Goal: Task Accomplishment & Management: Manage account settings

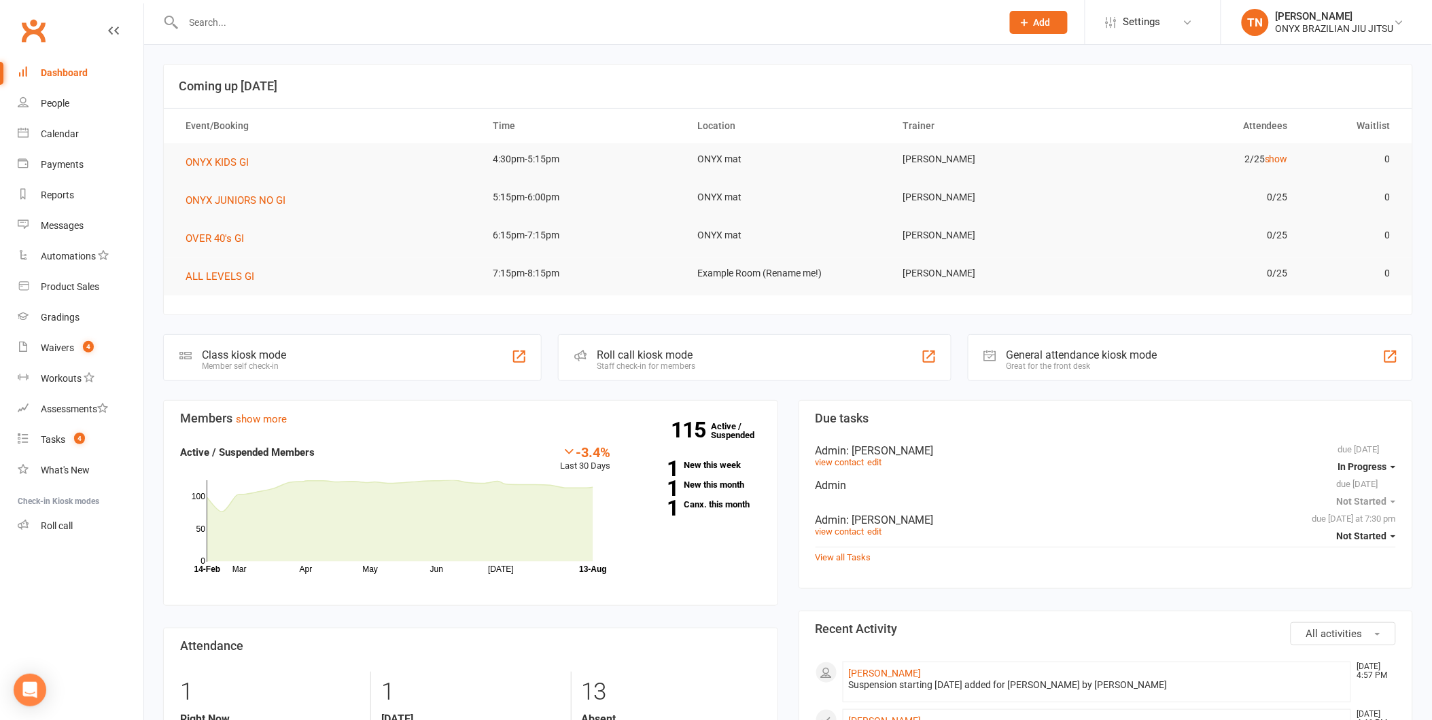
click at [589, 357] on div "Roll call kiosk mode Staff check-in for members" at bounding box center [754, 357] width 393 height 47
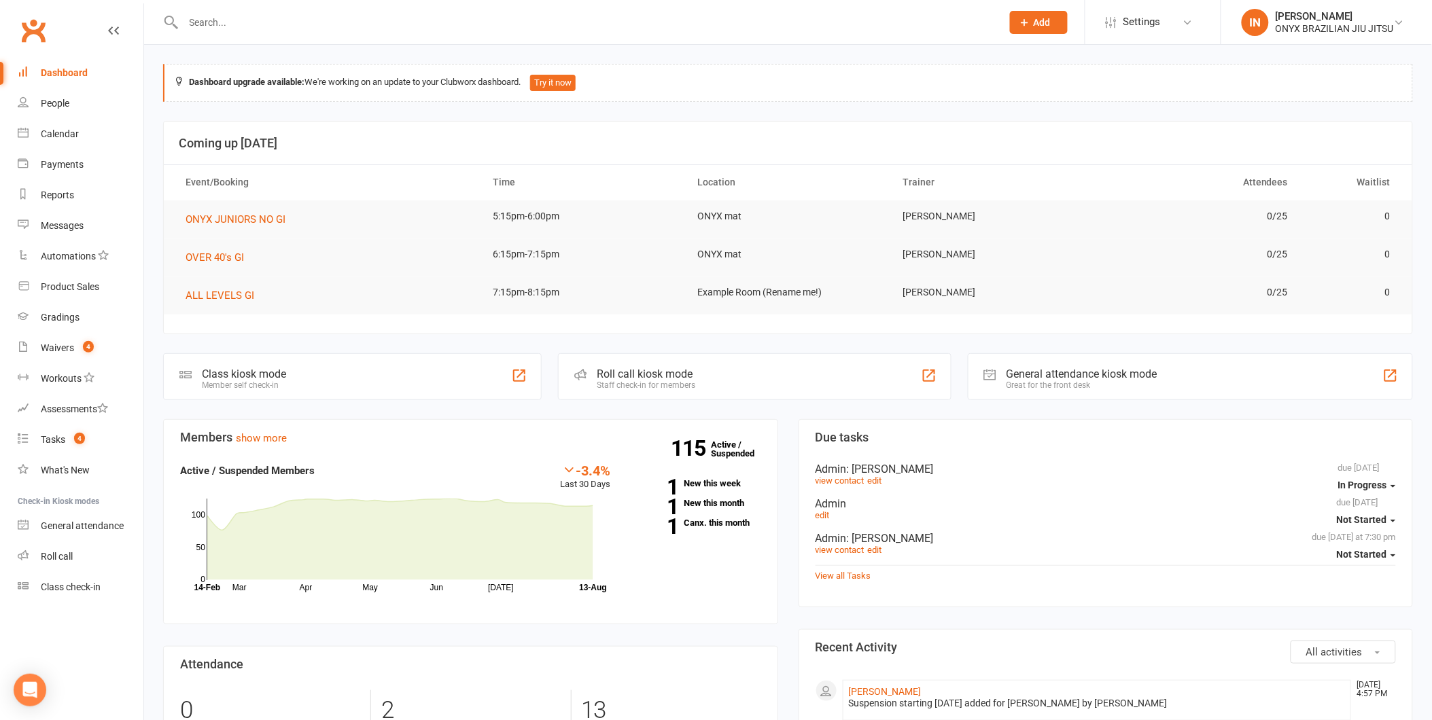
click at [604, 384] on div "Staff check-in for members" at bounding box center [646, 386] width 99 height 10
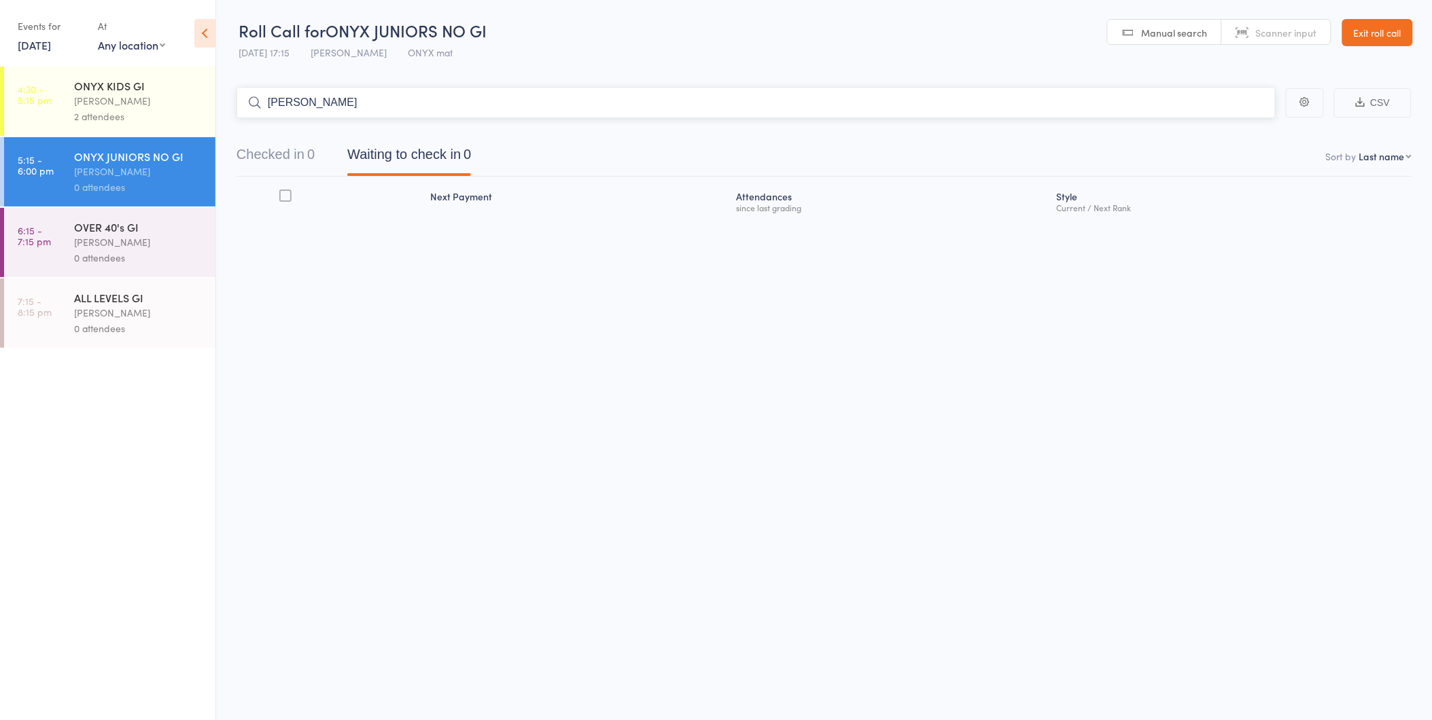
type input "abdull"
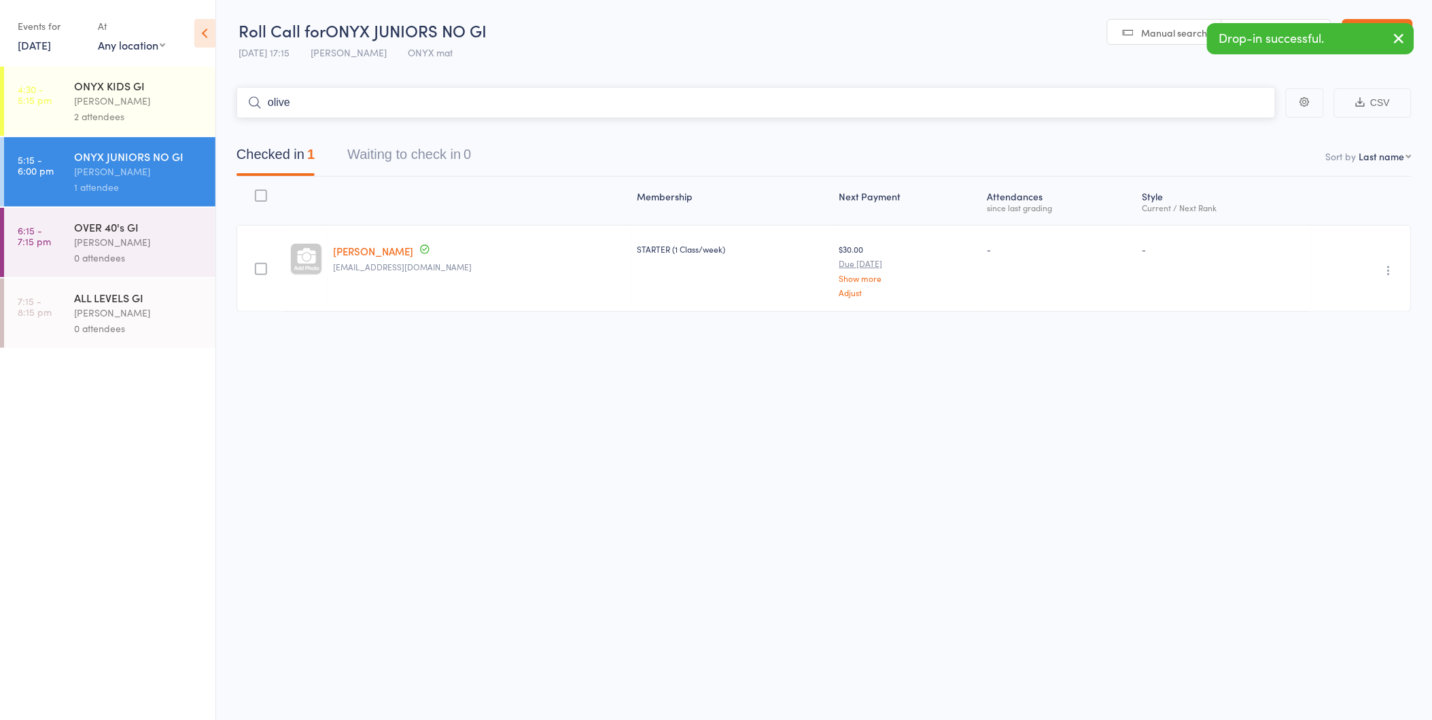
type input "oliver"
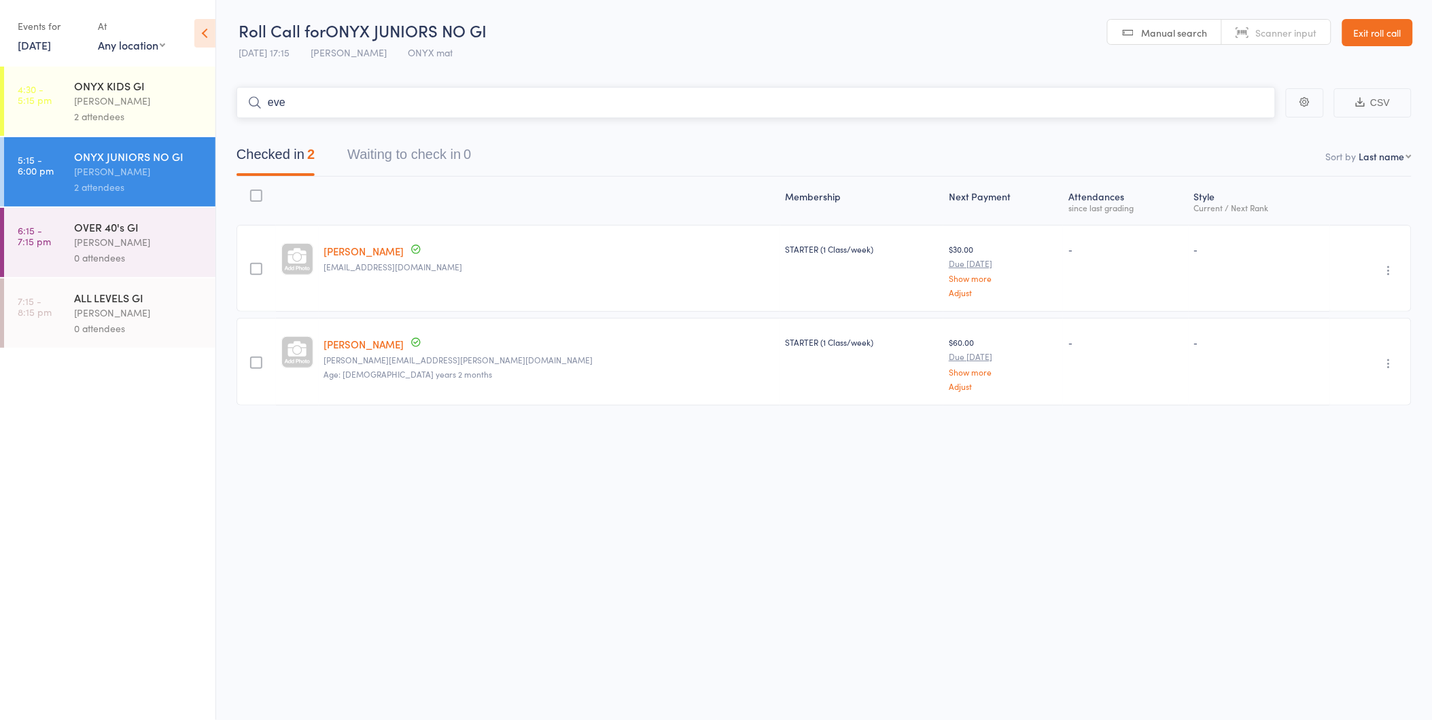
type input "ever"
type input "lachlan"
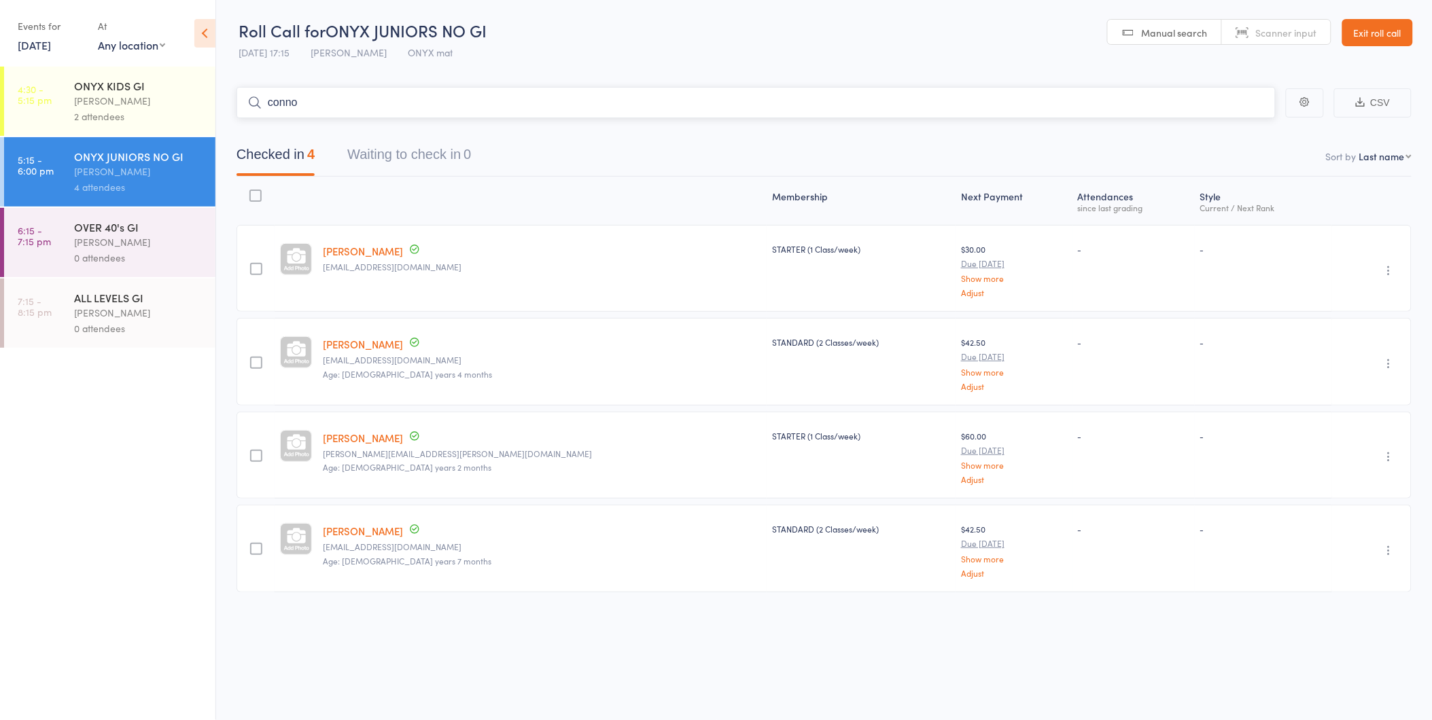
type input "connor"
type input "abbe"
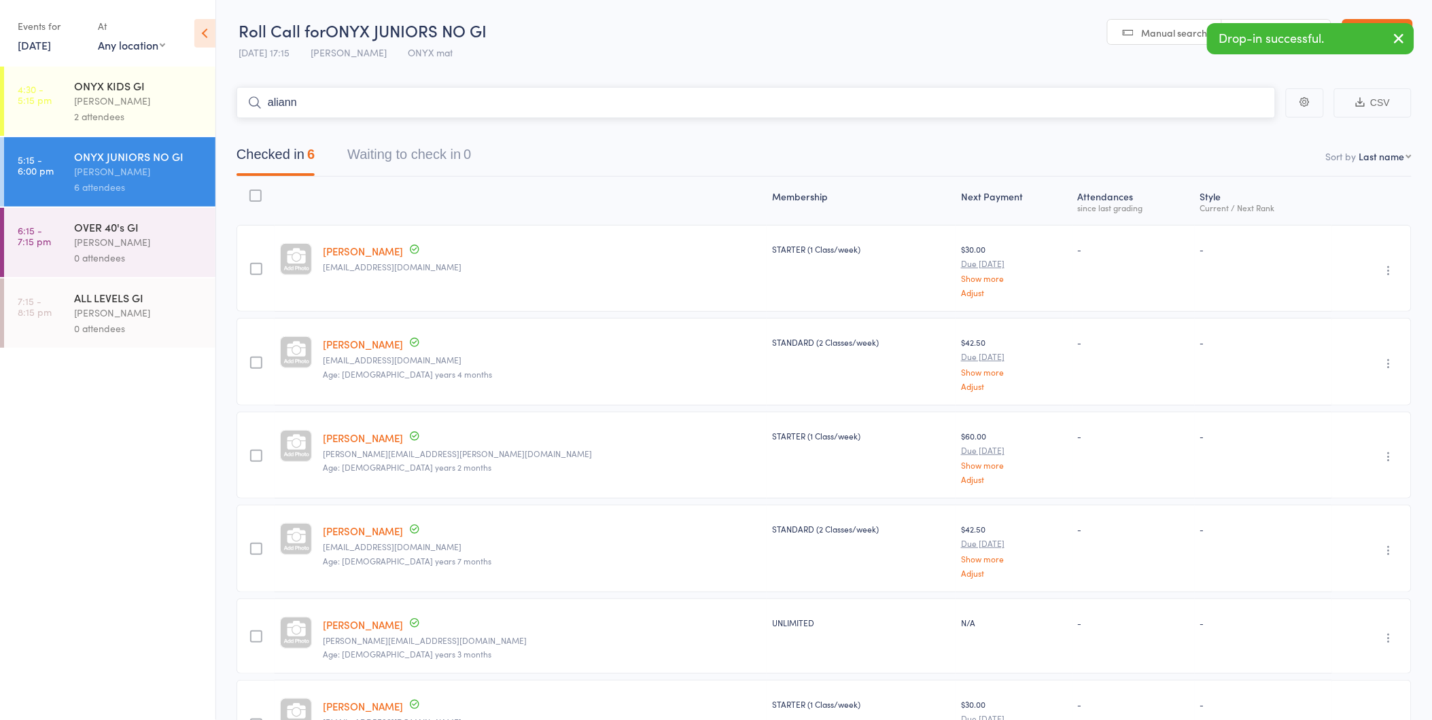
type input "alianna"
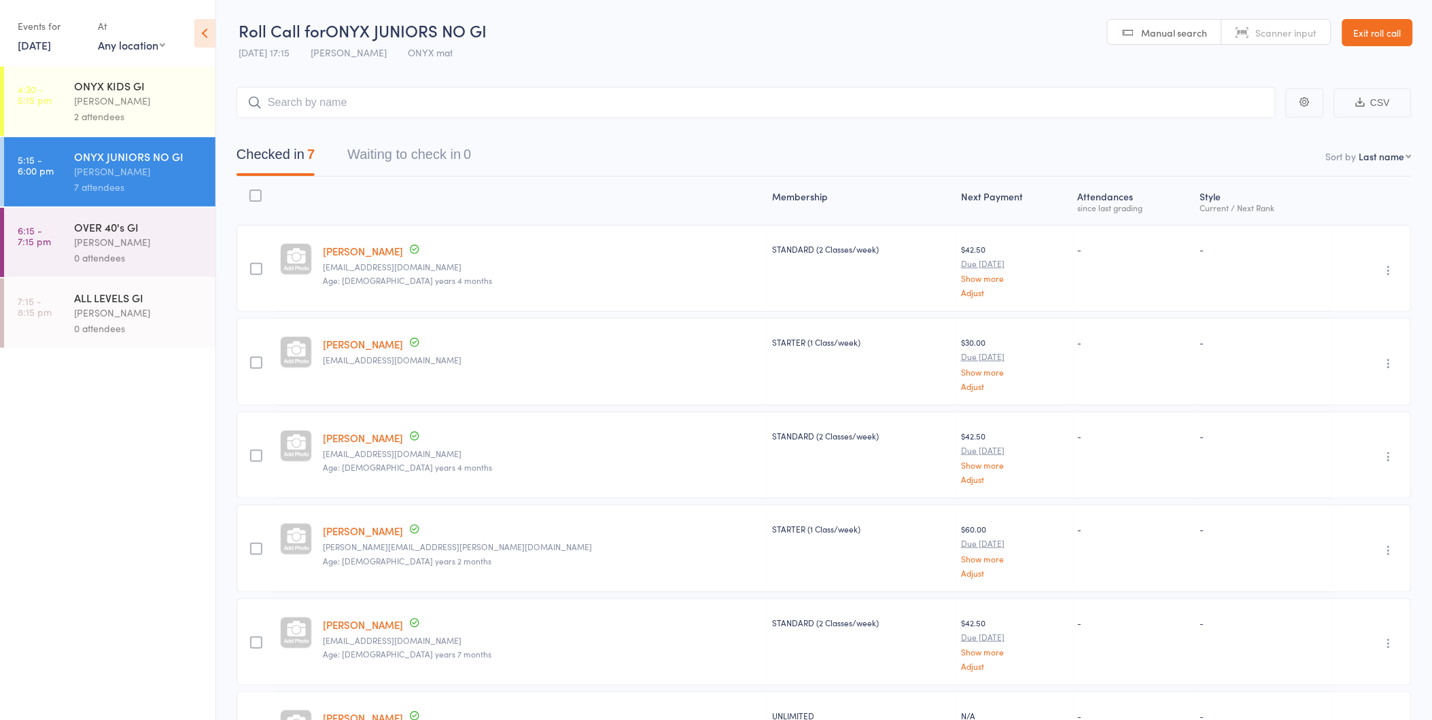
click at [1395, 26] on link "Exit roll call" at bounding box center [1377, 32] width 71 height 27
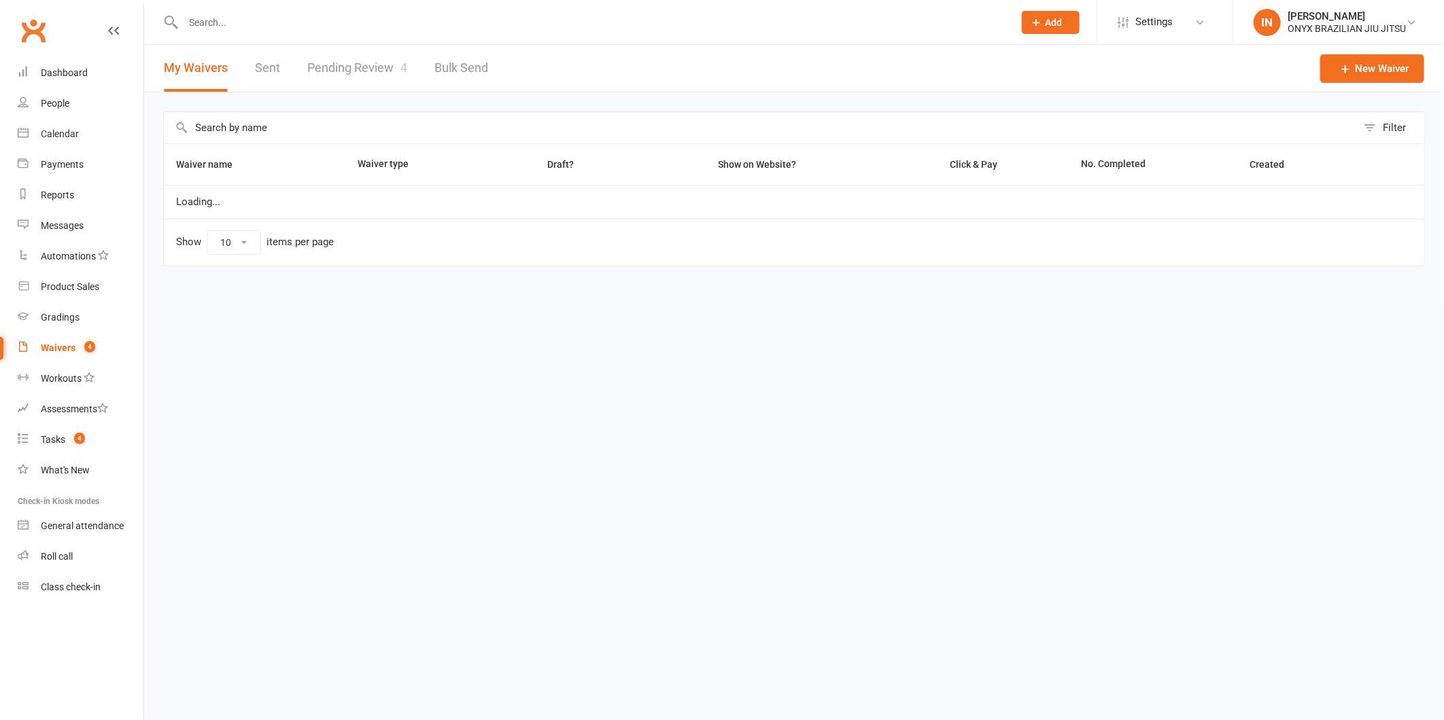
click at [372, 61] on link "Pending Review 4" at bounding box center [357, 68] width 100 height 47
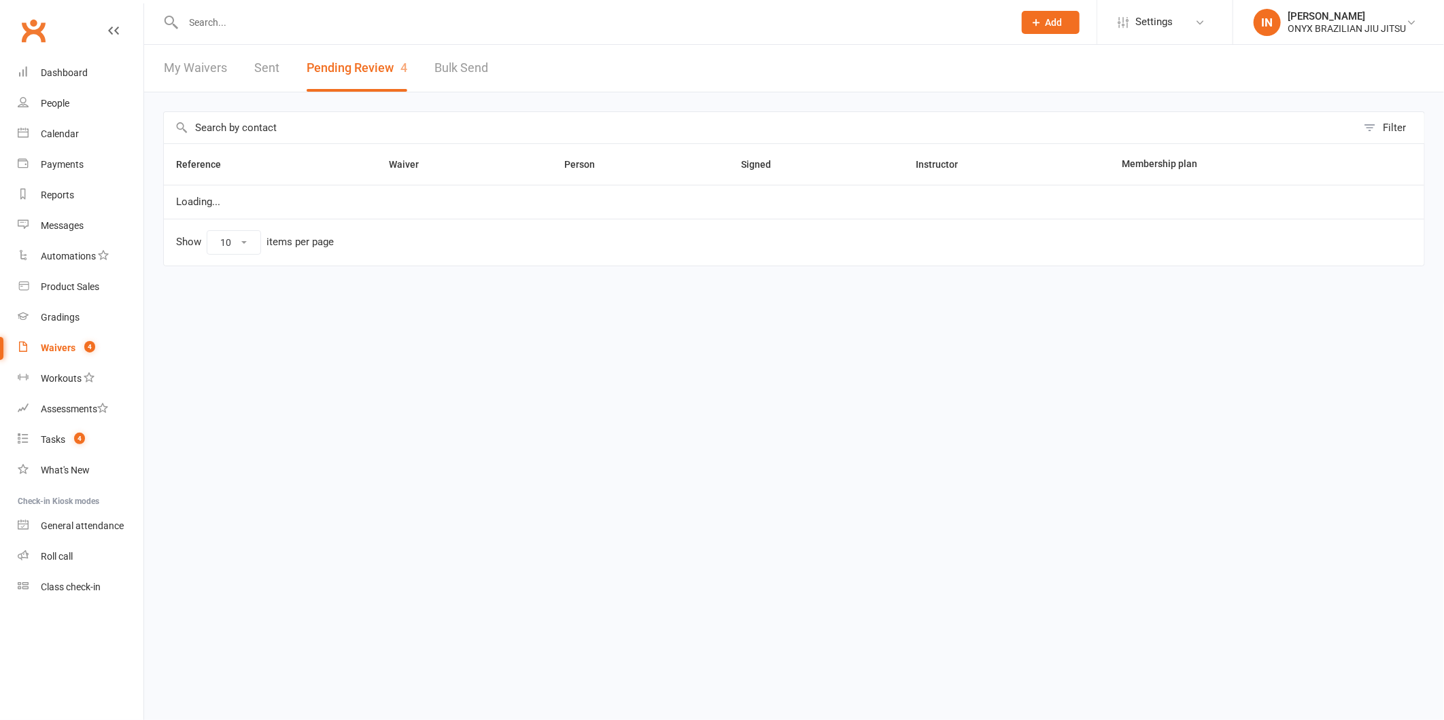
select select "25"
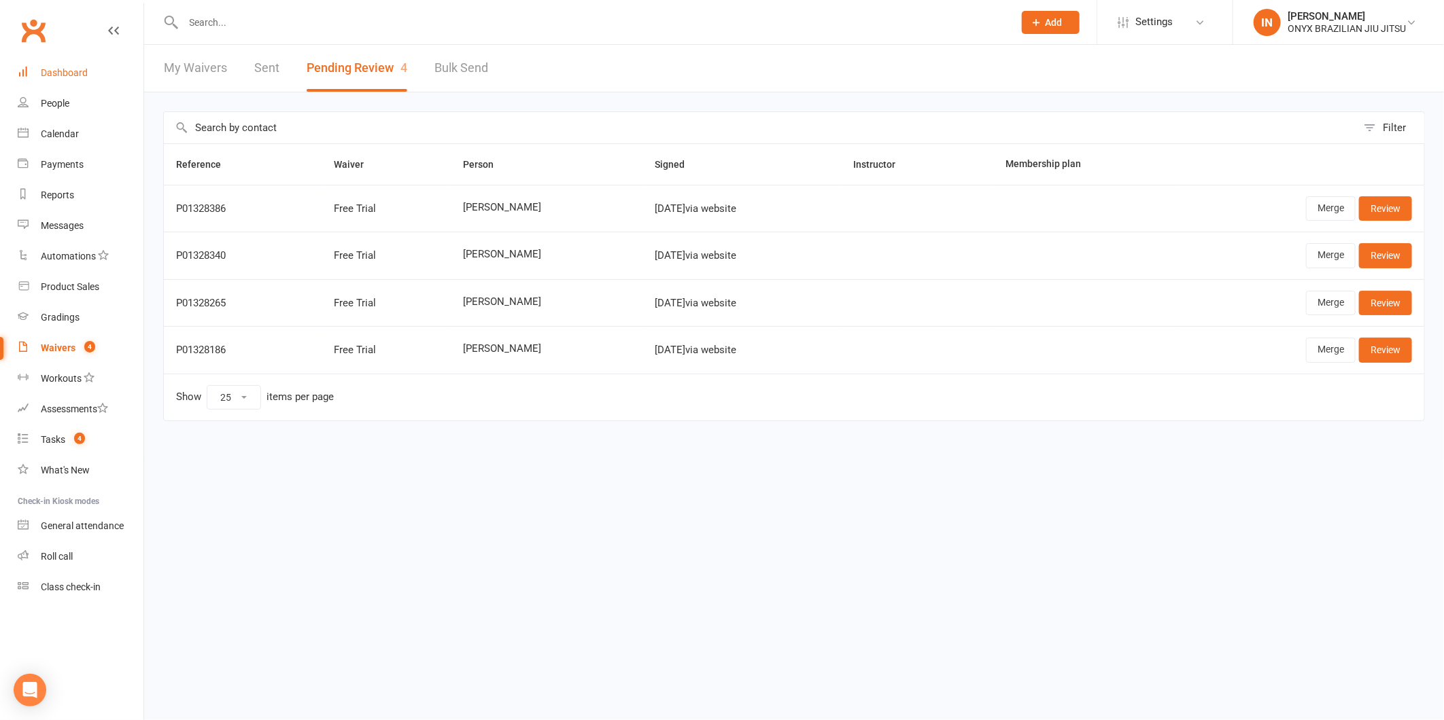
click at [84, 65] on link "Dashboard" at bounding box center [81, 73] width 126 height 31
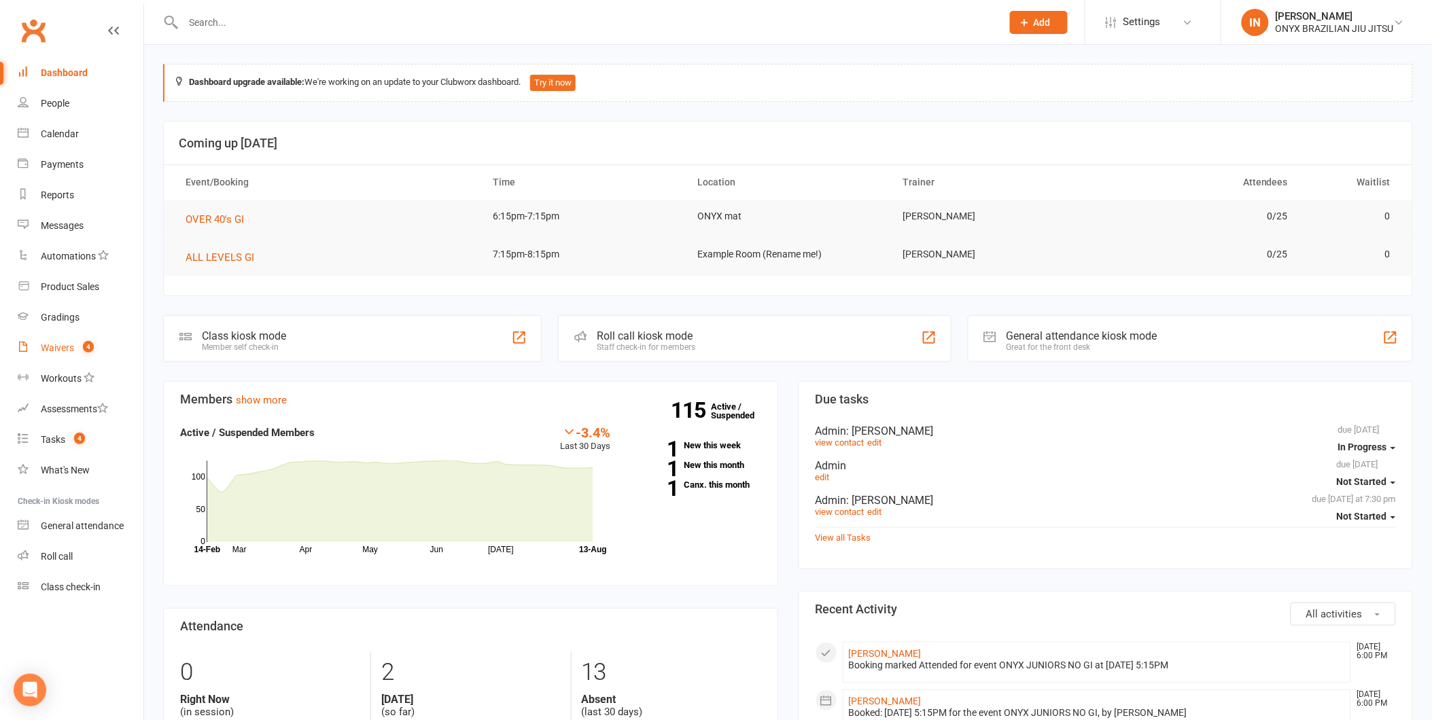
click at [49, 343] on div "Waivers" at bounding box center [57, 348] width 33 height 11
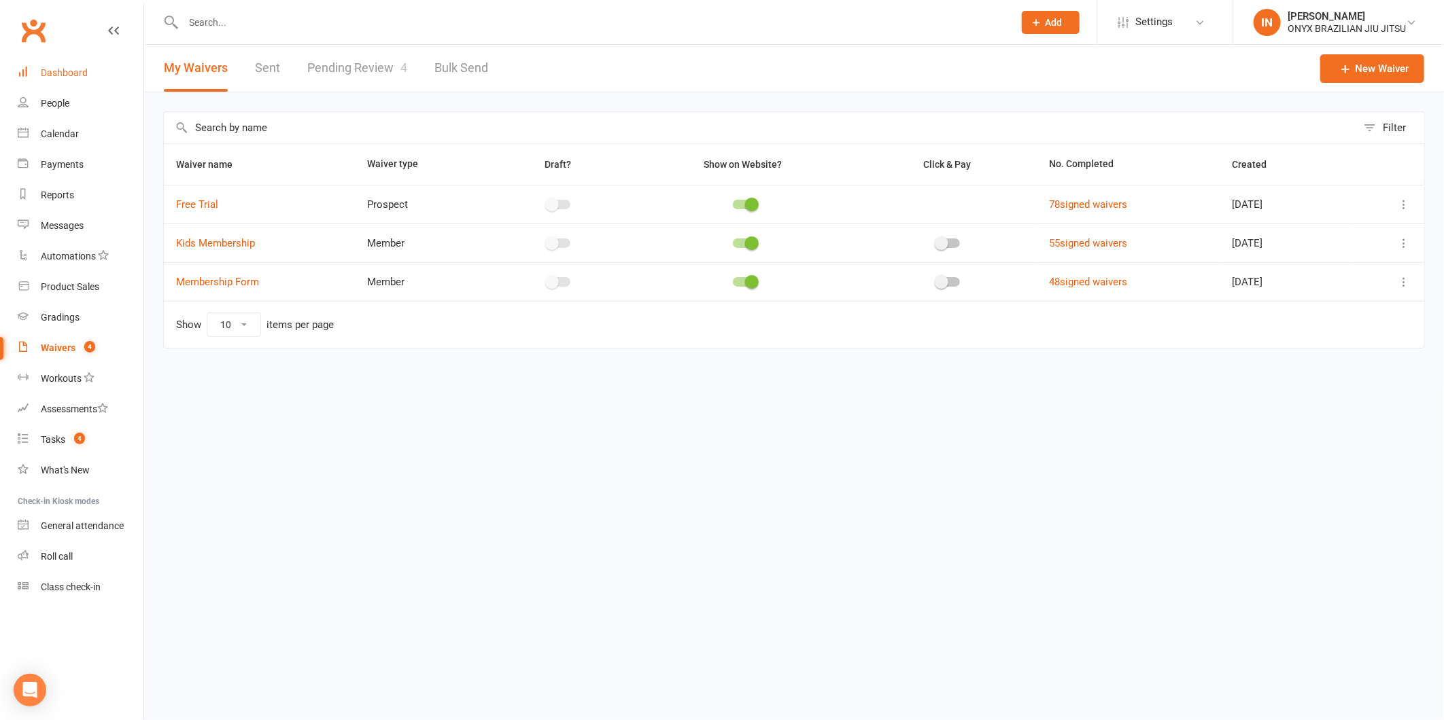
click at [70, 80] on link "Dashboard" at bounding box center [81, 73] width 126 height 31
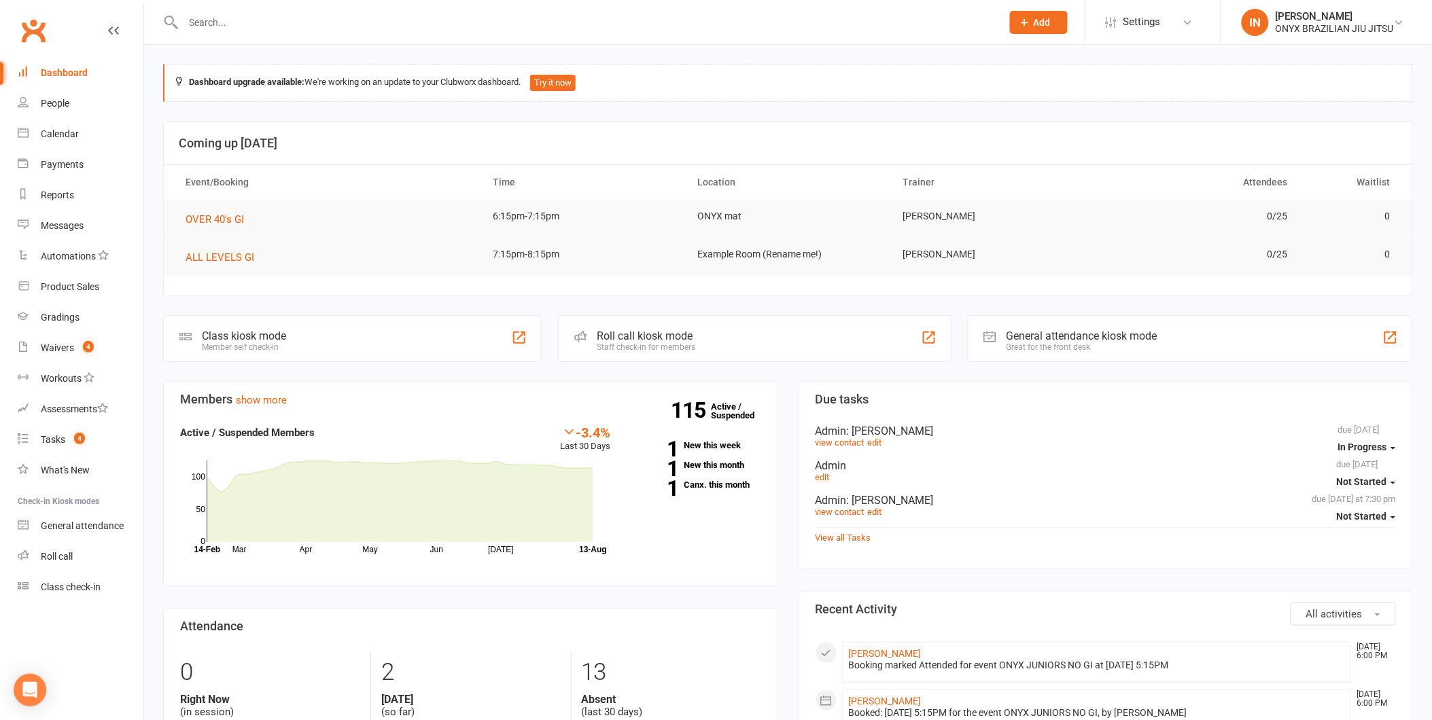
click at [723, 338] on div "Roll call kiosk mode Staff check-in for members" at bounding box center [754, 338] width 393 height 47
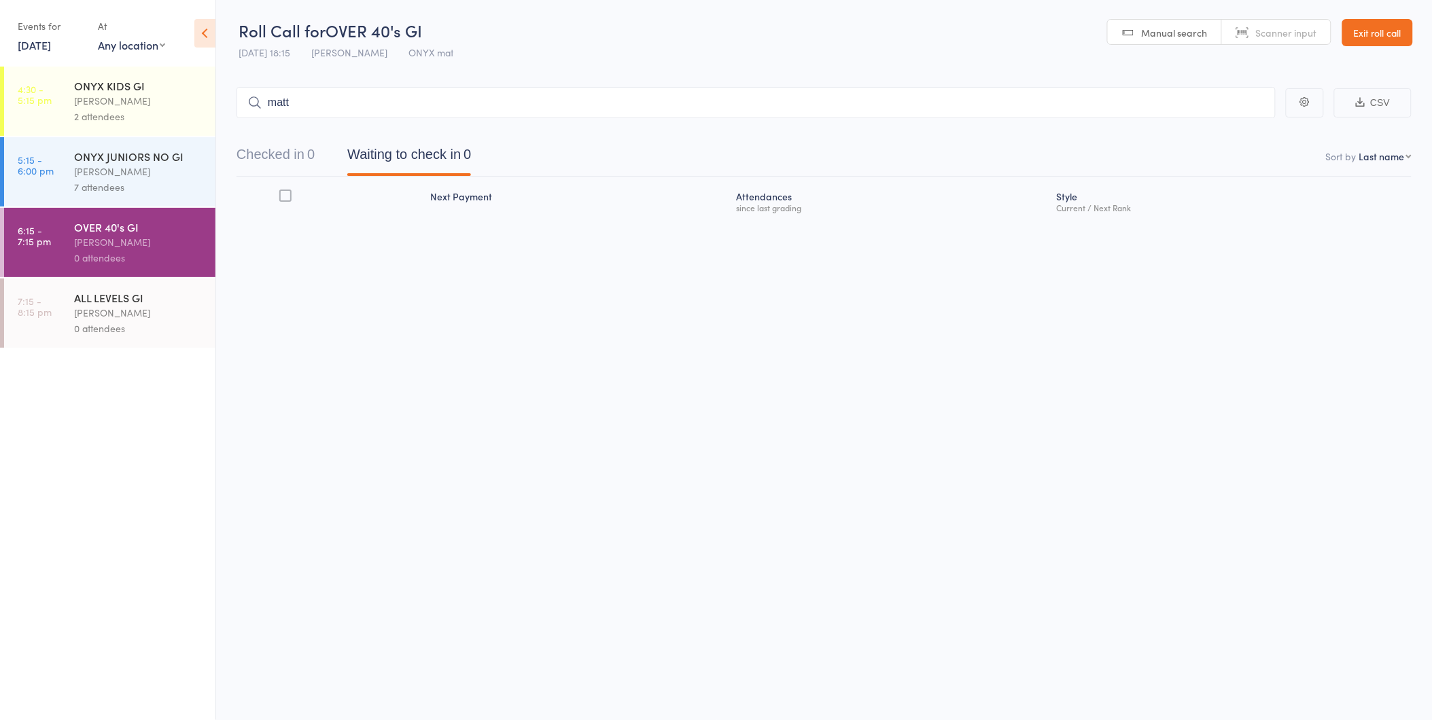
type input "matt"
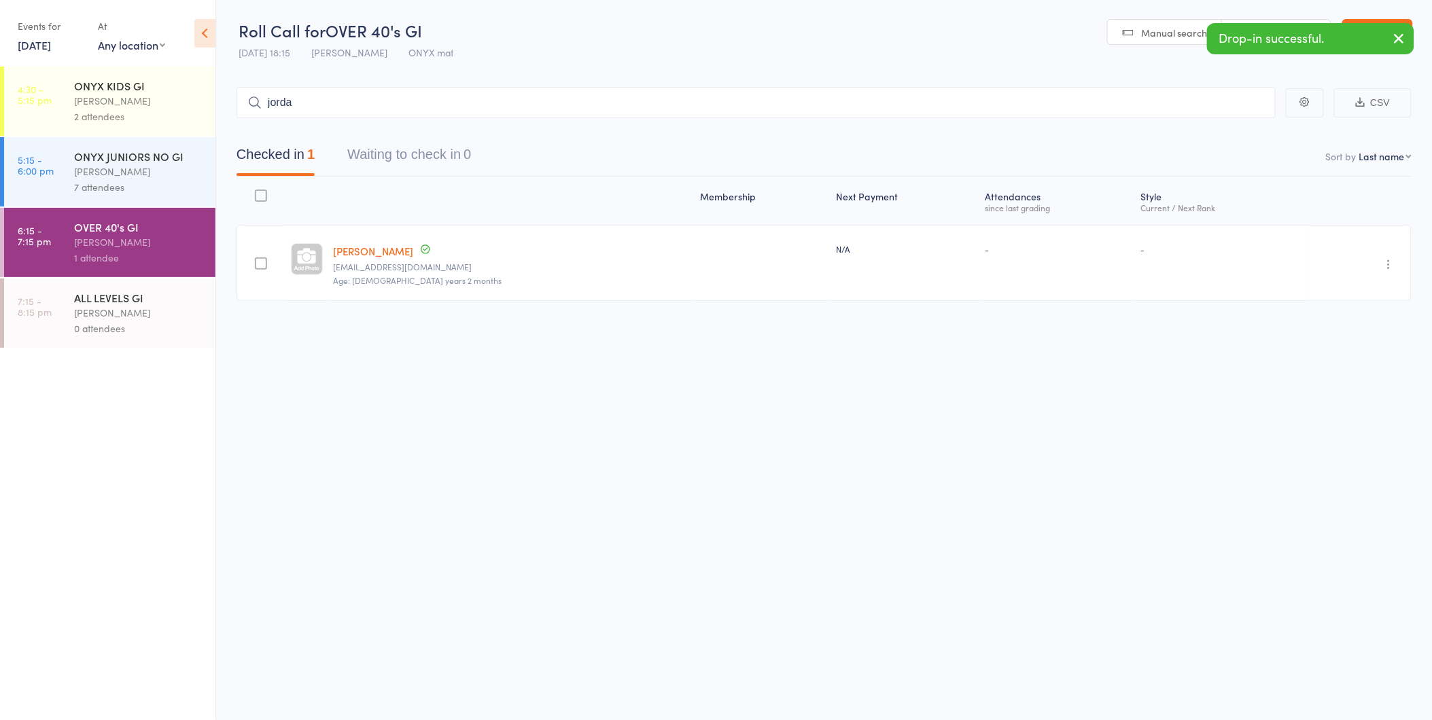
type input "jordan"
type input "[PERSON_NAME]"
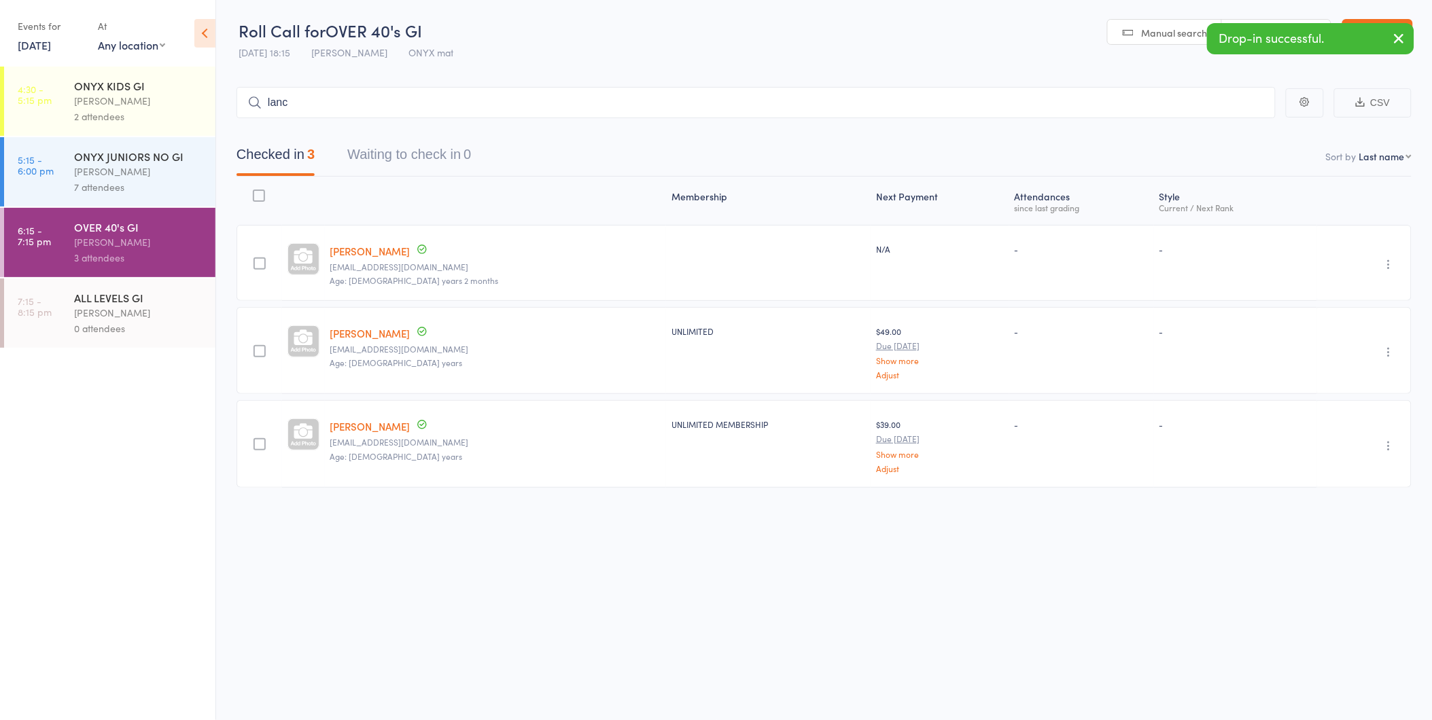
type input "[PERSON_NAME]"
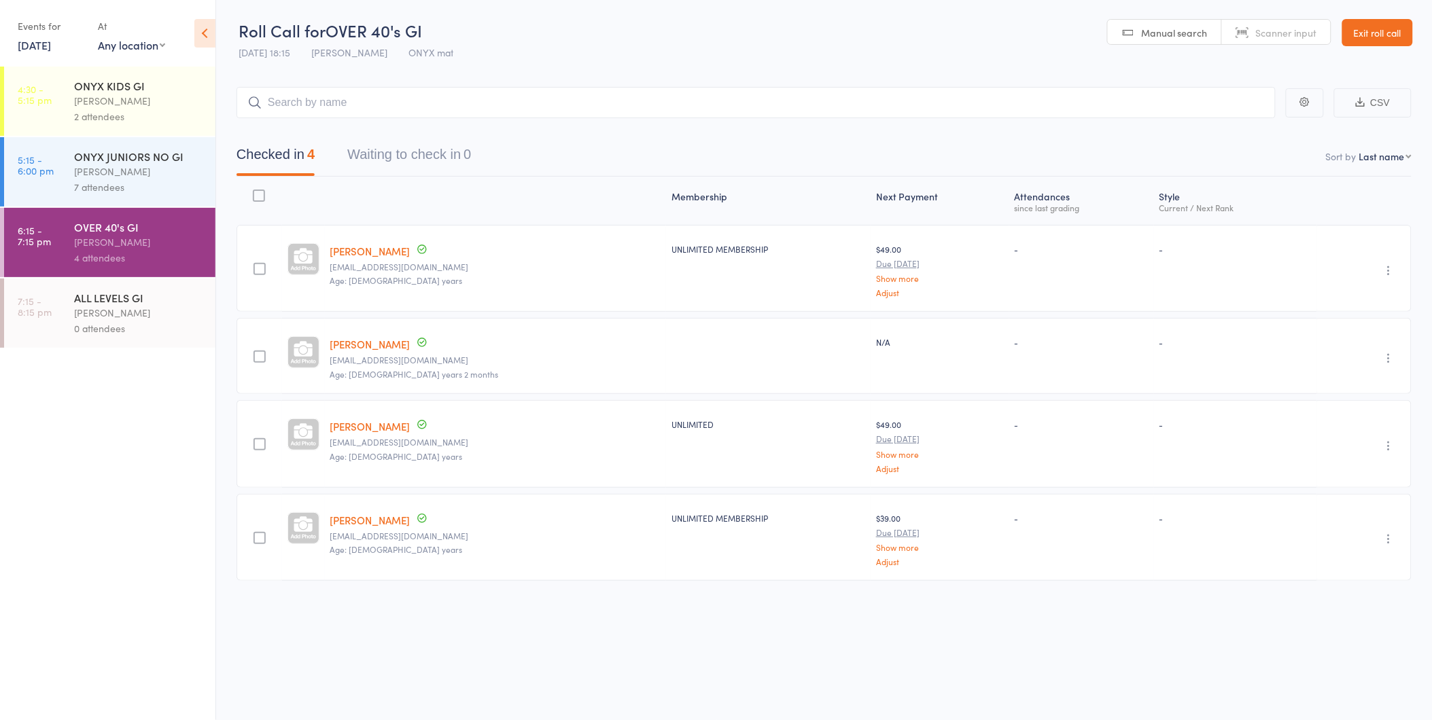
click at [1388, 350] on div "Undo check-in Send message Add Note Add Task Add Flag Remove [PERSON_NAME] abse…" at bounding box center [1389, 358] width 16 height 16
click at [1382, 362] on icon "button" at bounding box center [1389, 358] width 14 height 14
click at [1340, 479] on li "Remove" at bounding box center [1341, 476] width 112 height 18
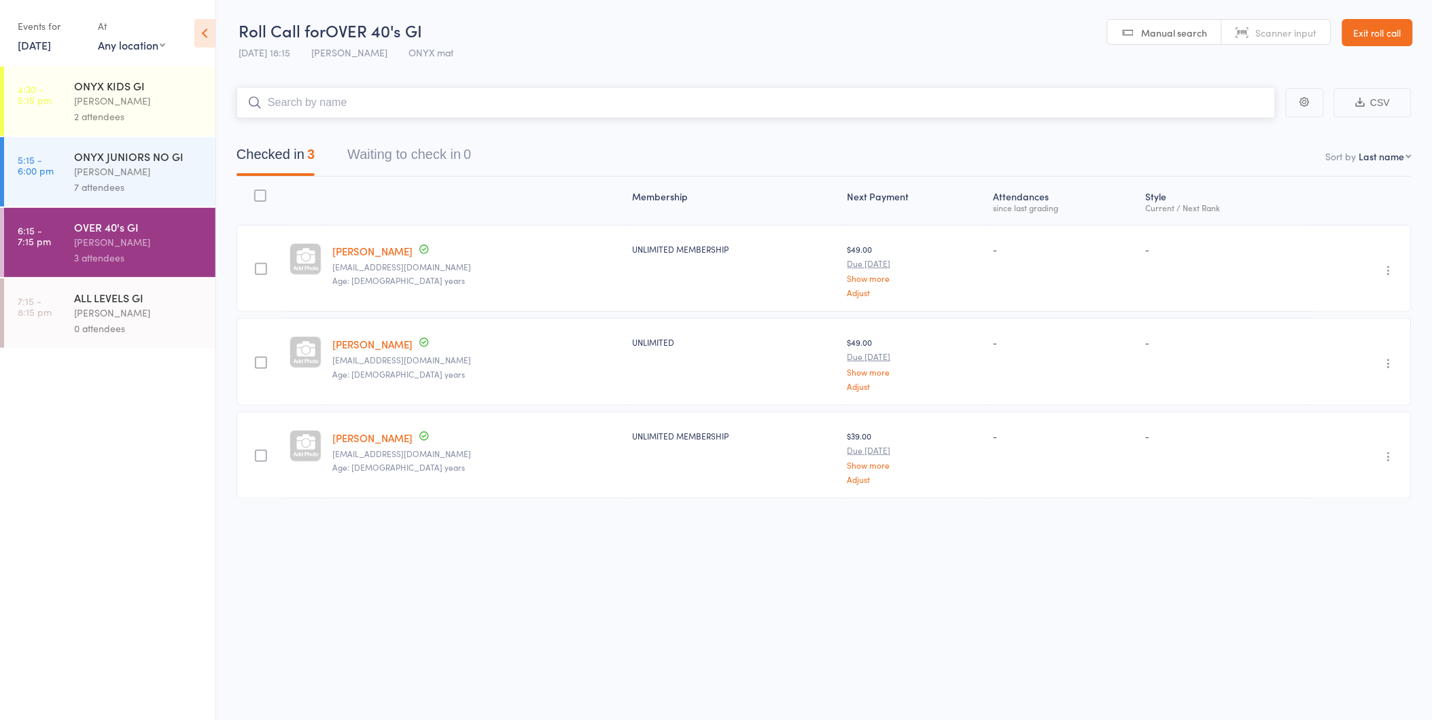
click at [472, 95] on input "search" at bounding box center [756, 102] width 1039 height 31
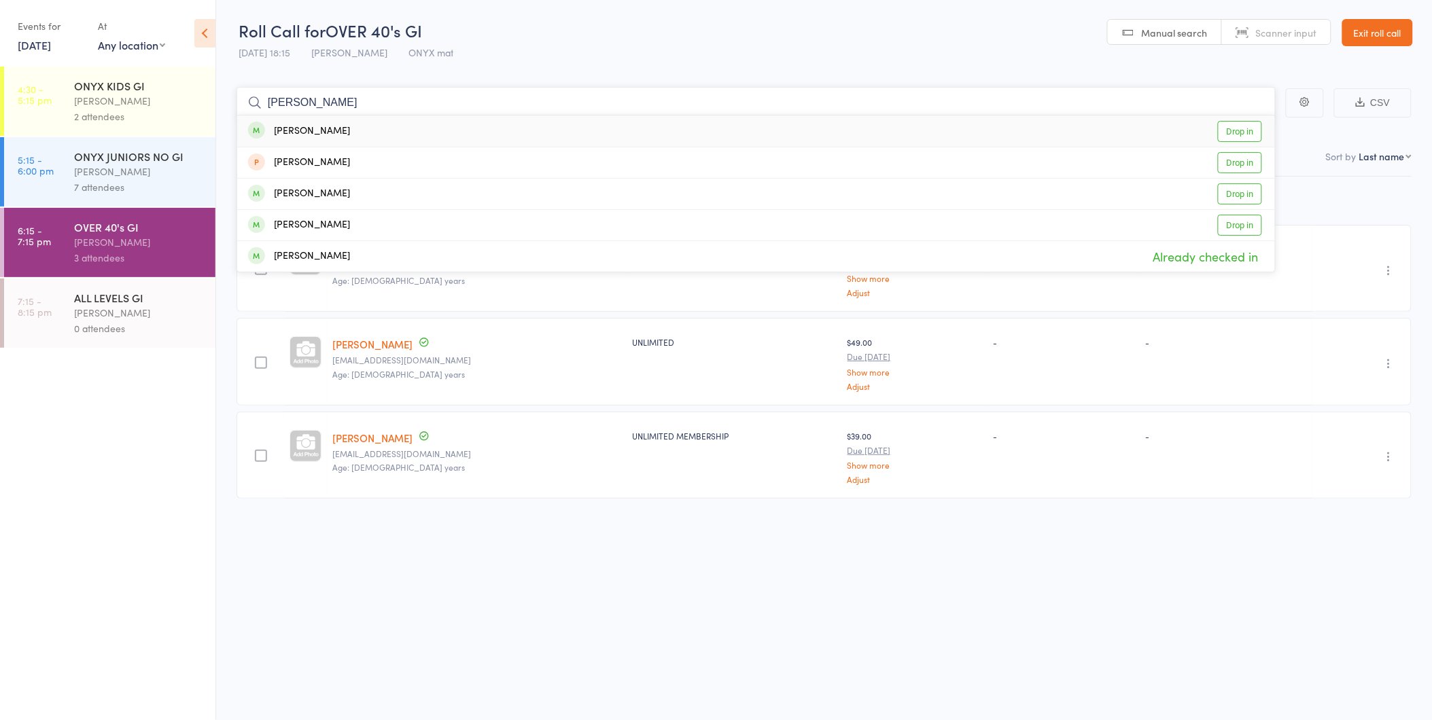
type input "[PERSON_NAME]"
click at [1228, 125] on link "Drop in" at bounding box center [1240, 131] width 44 height 21
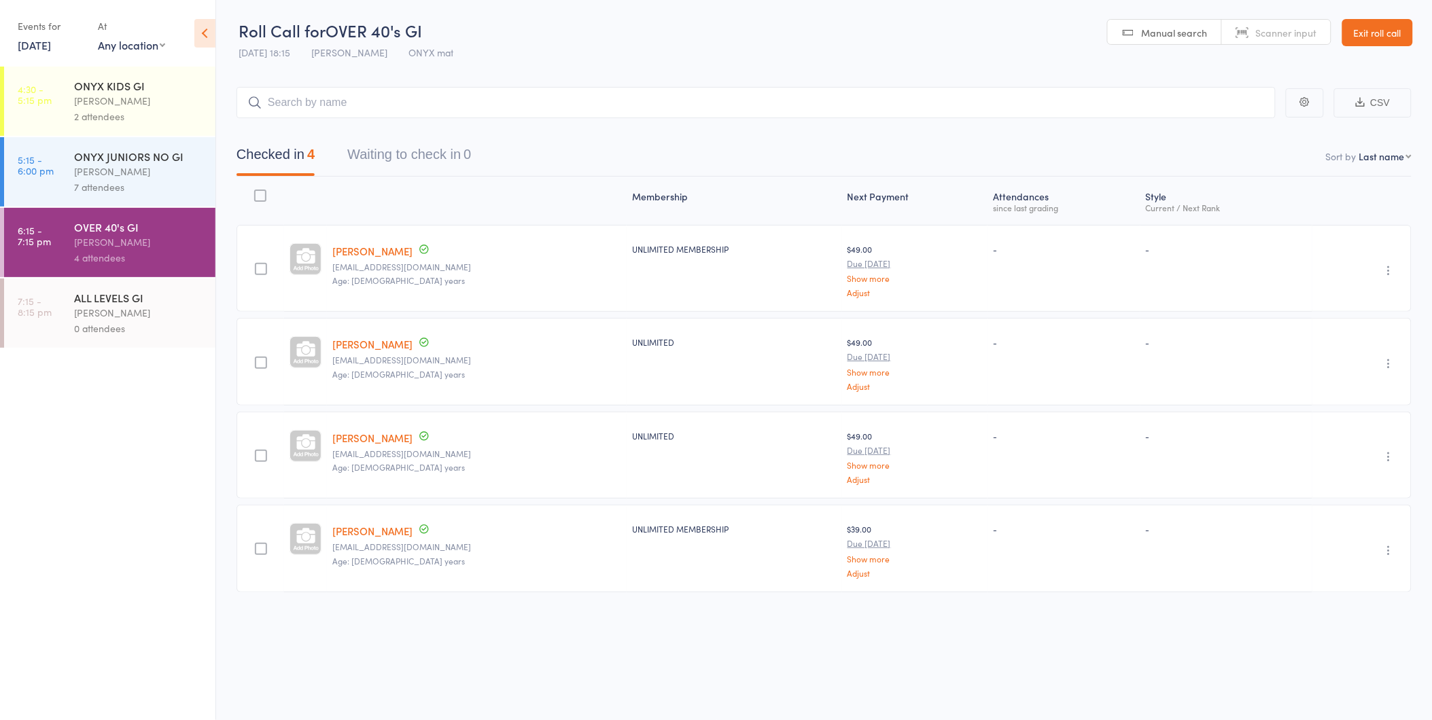
drag, startPoint x: 1381, startPoint y: 33, endPoint x: 1391, endPoint y: 32, distance: 9.5
click at [1381, 33] on link "Exit roll call" at bounding box center [1377, 32] width 71 height 27
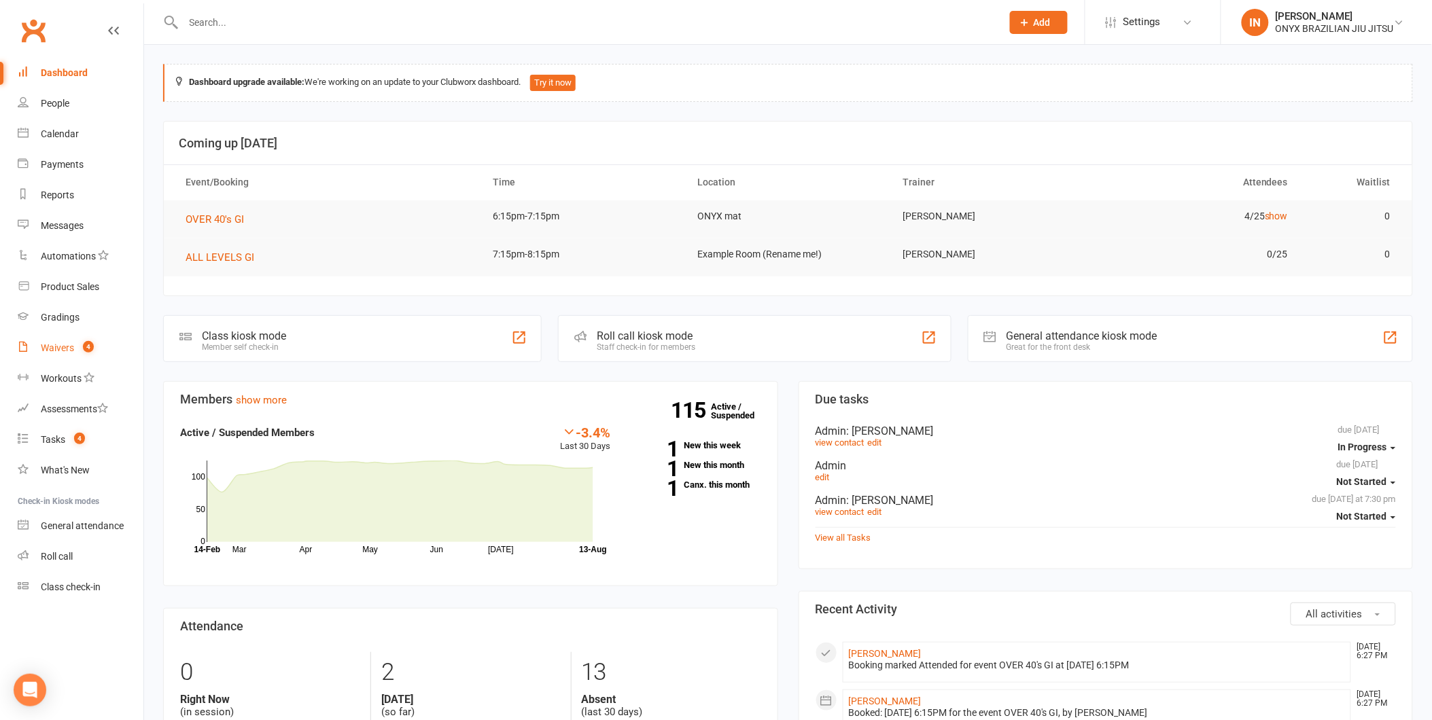
click at [54, 347] on div "Waivers" at bounding box center [57, 348] width 33 height 11
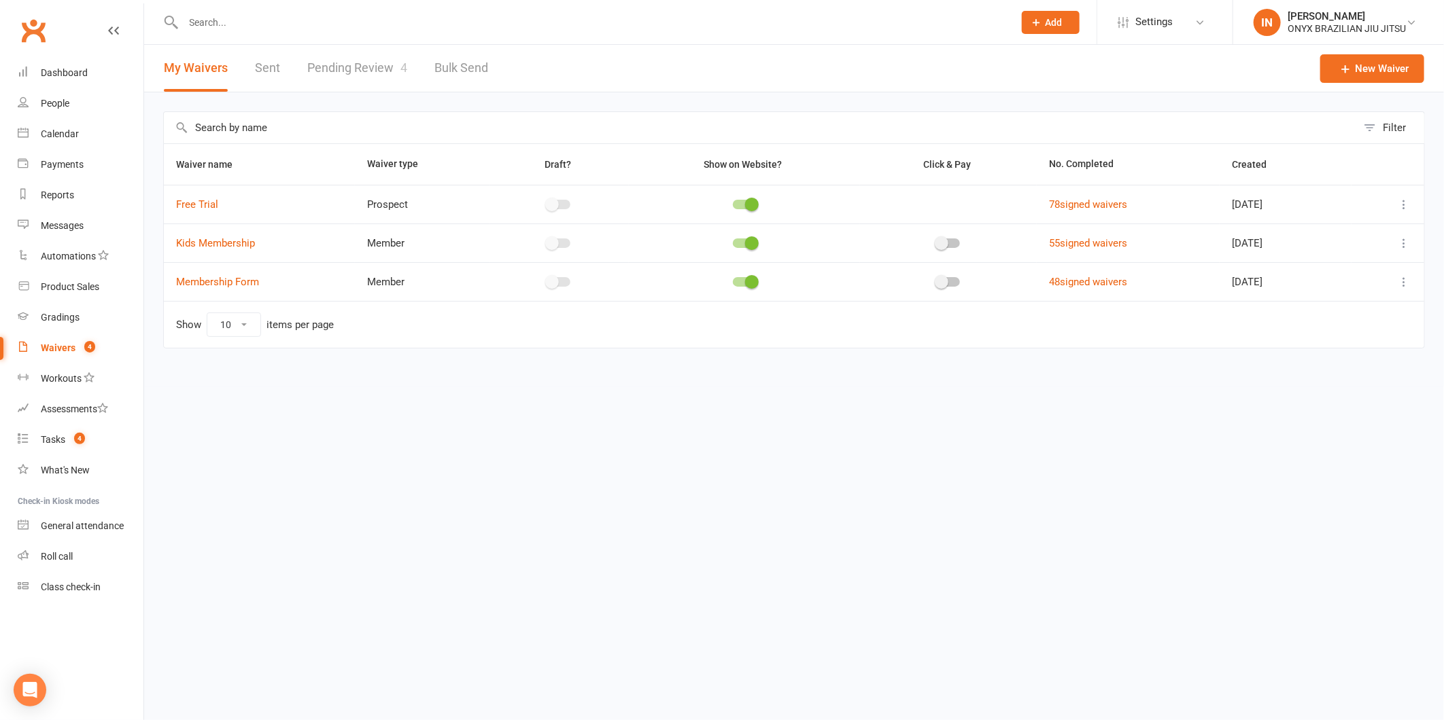
click at [385, 68] on link "Pending Review 4" at bounding box center [357, 68] width 100 height 47
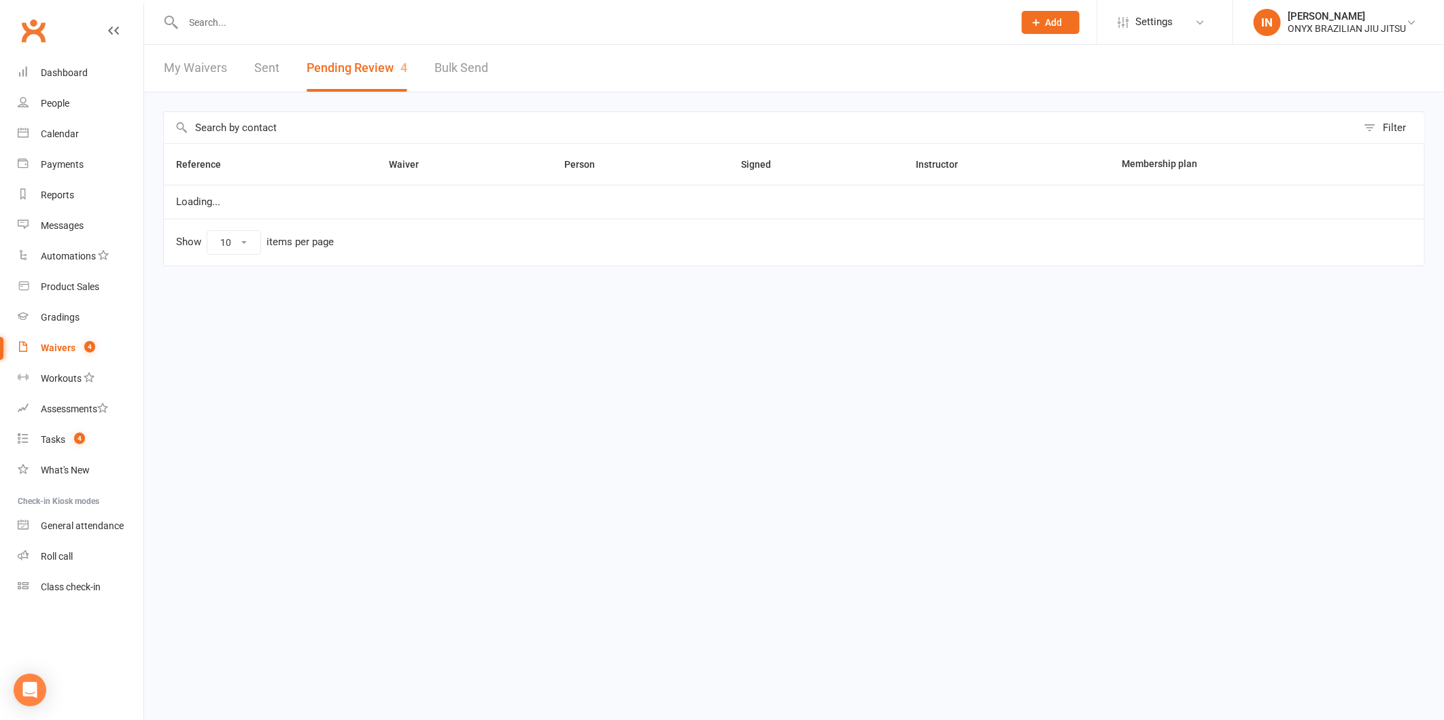
select select "25"
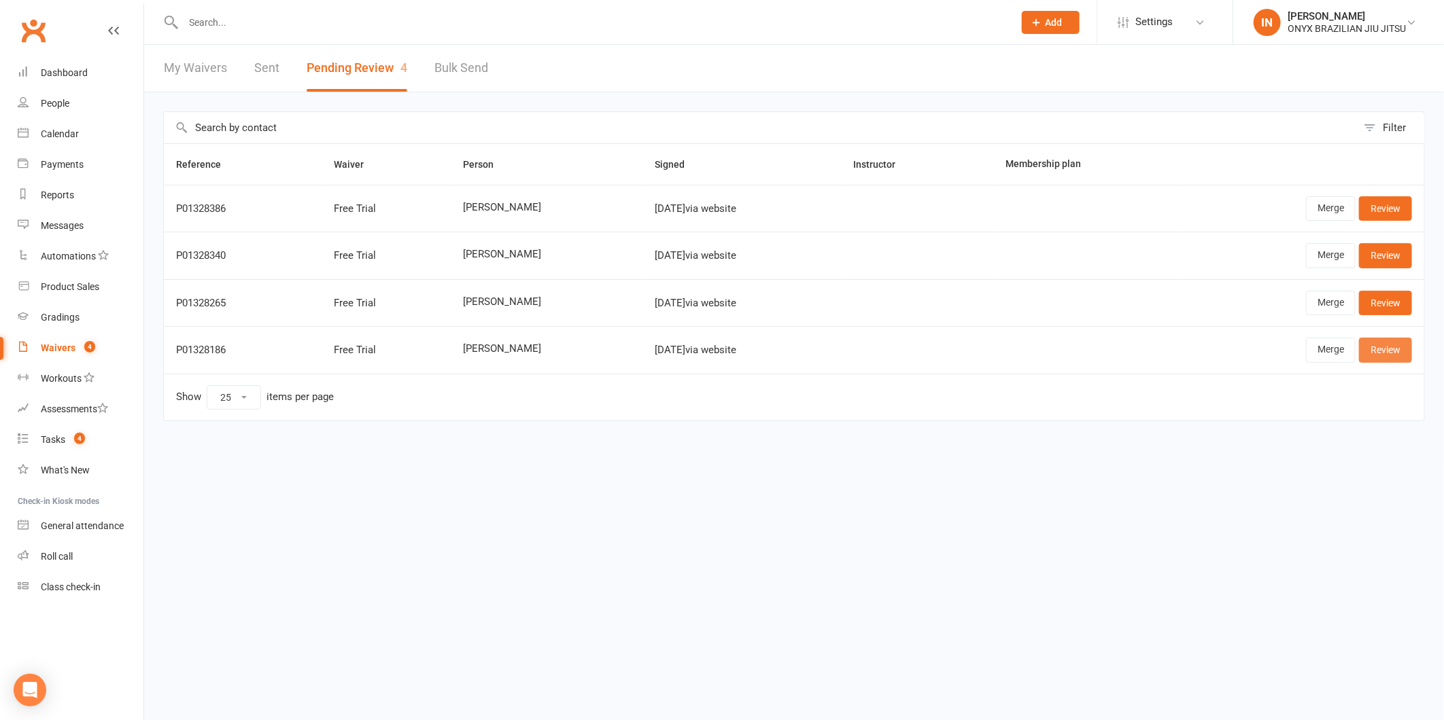
click at [1399, 343] on link "Review" at bounding box center [1385, 350] width 53 height 24
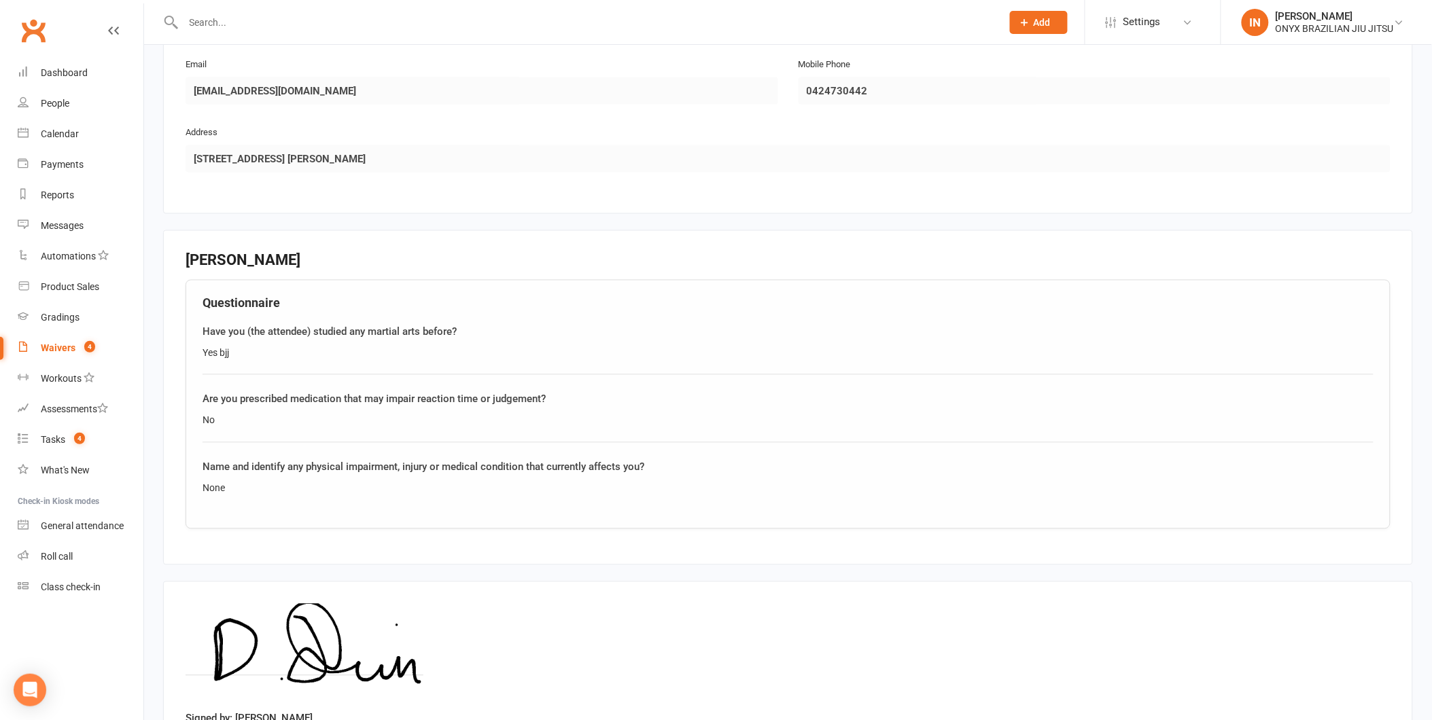
scroll to position [831, 0]
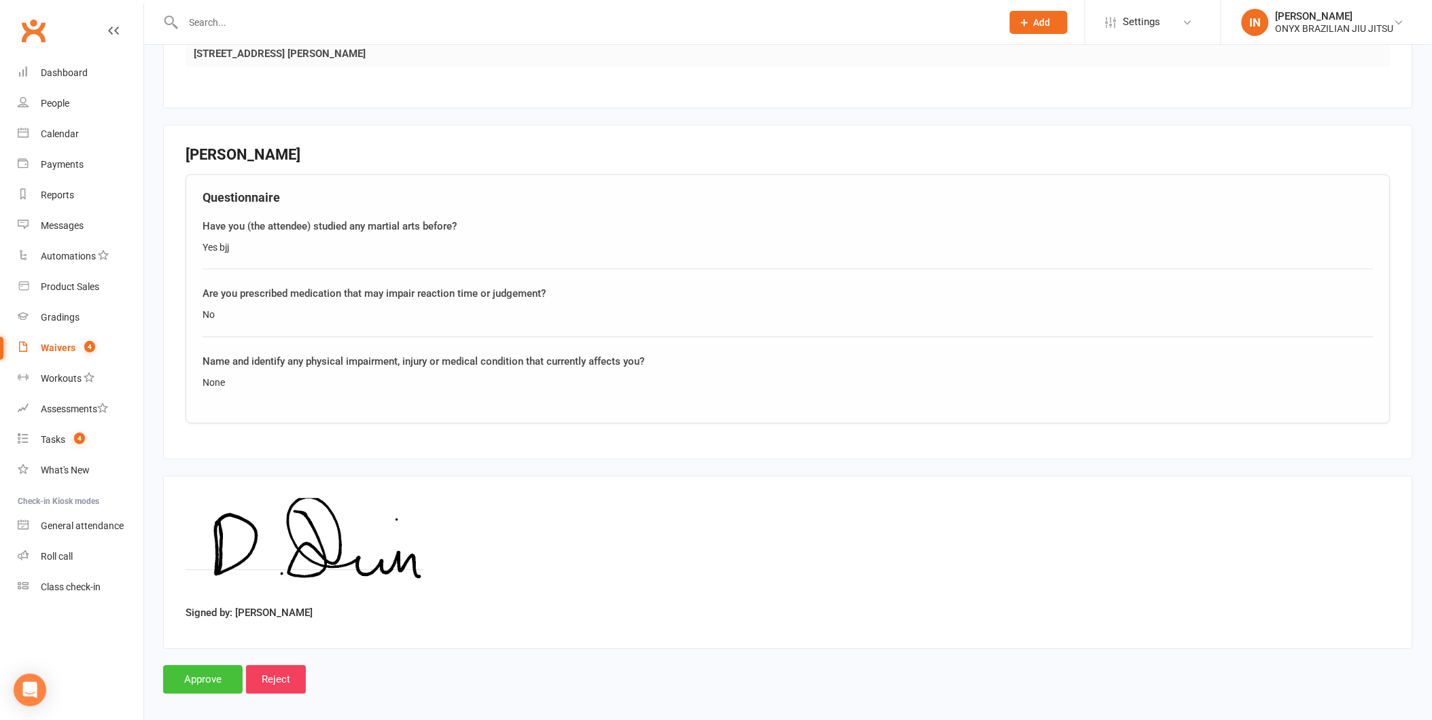
click at [188, 688] on input "Approve" at bounding box center [203, 680] width 80 height 29
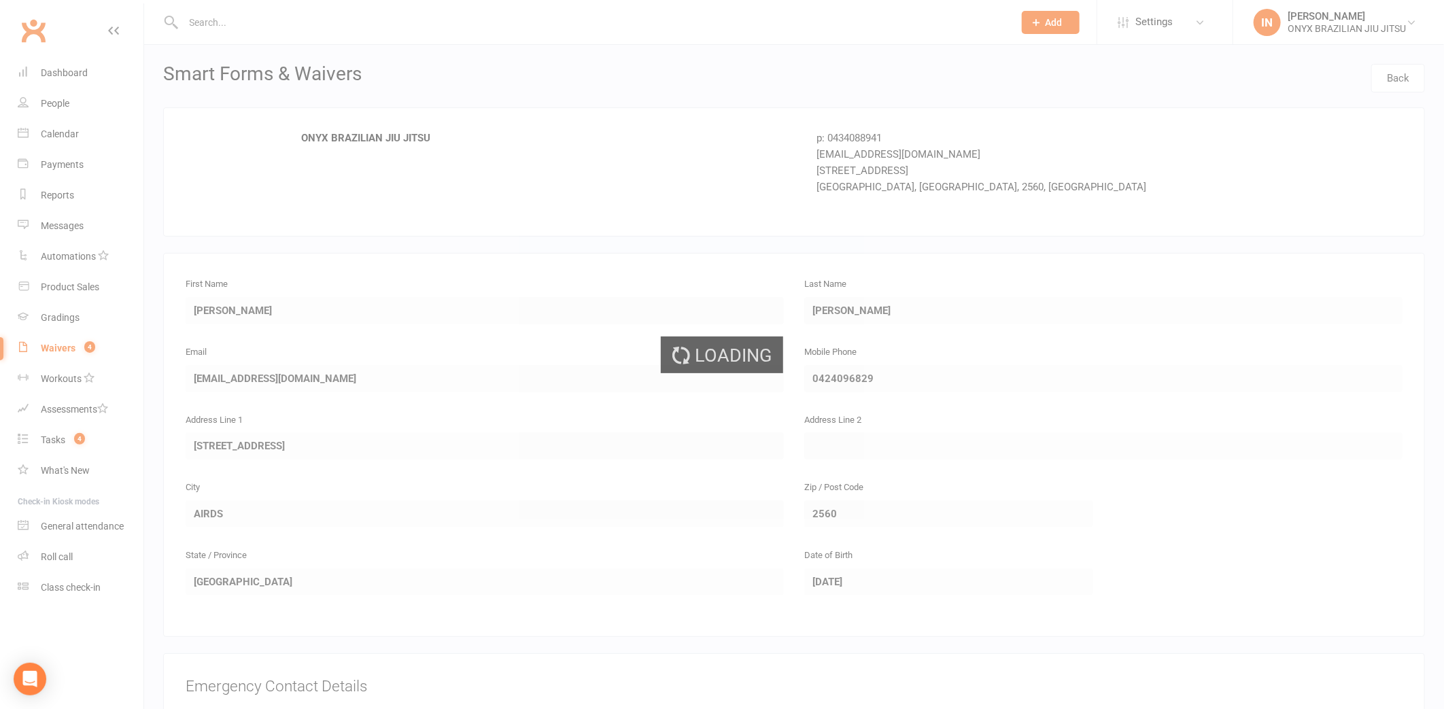
select select "25"
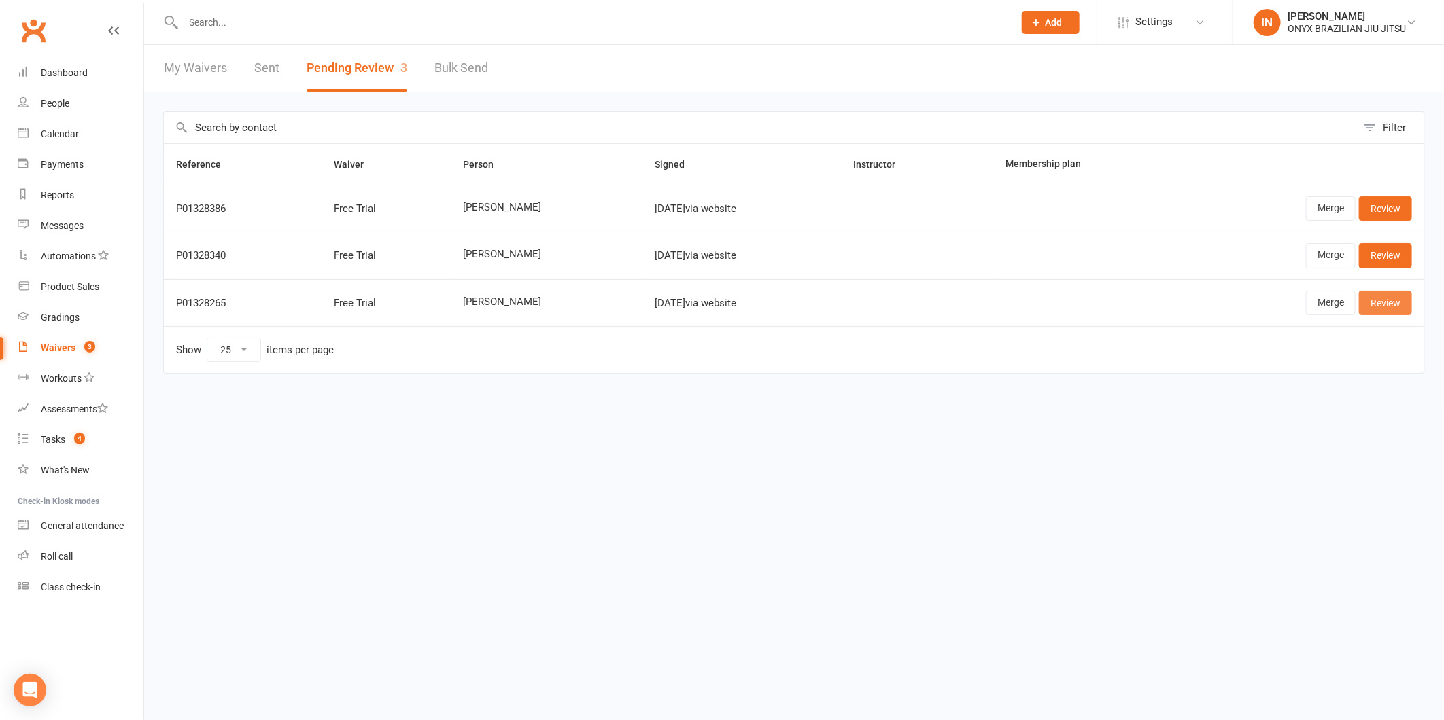
click at [1394, 307] on link "Review" at bounding box center [1385, 303] width 53 height 24
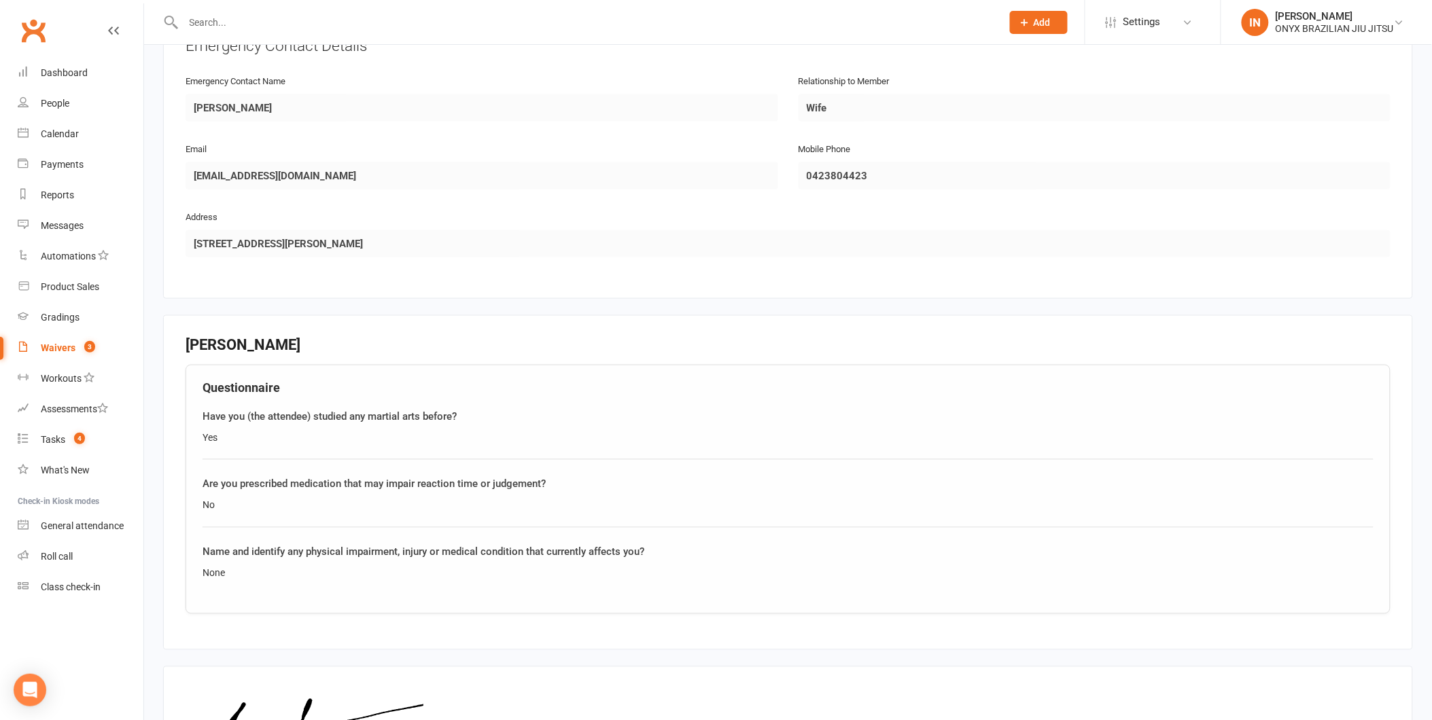
scroll to position [839, 0]
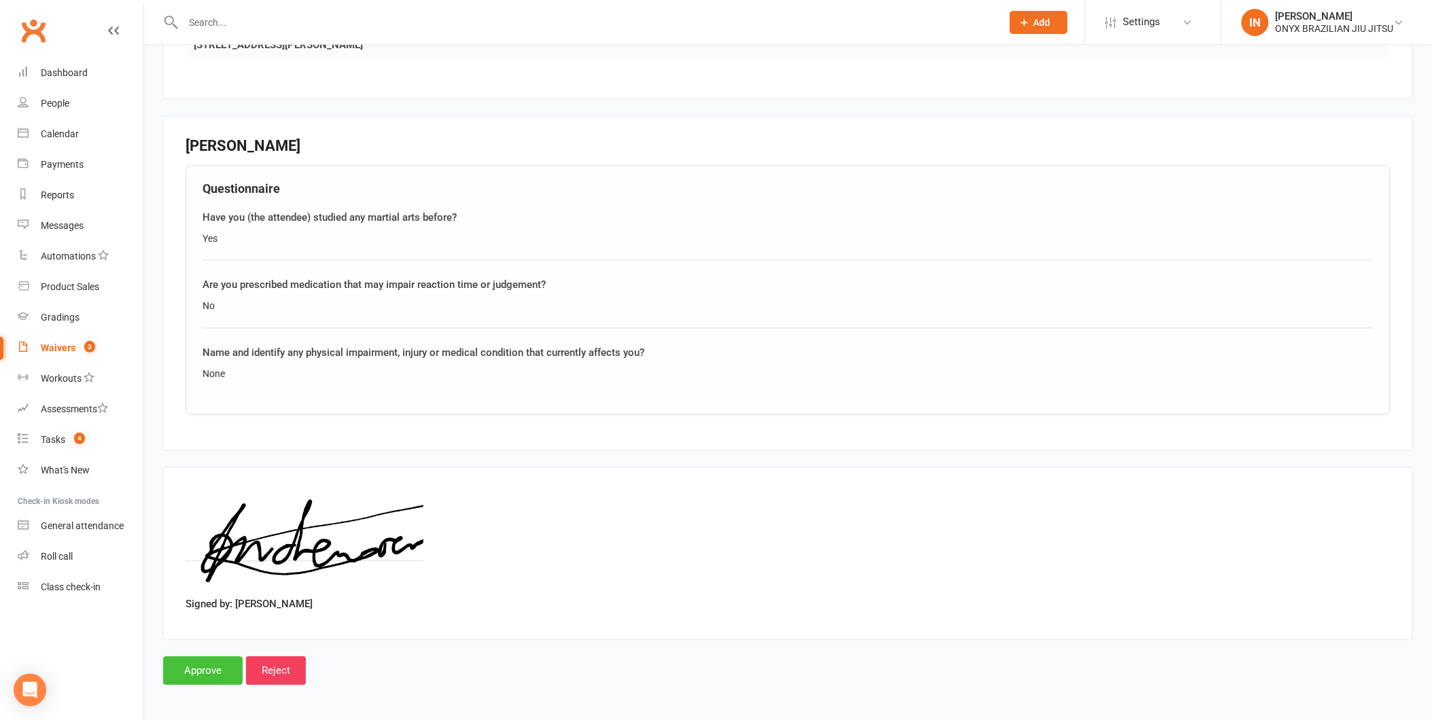
click at [204, 663] on input "Approve" at bounding box center [203, 671] width 80 height 29
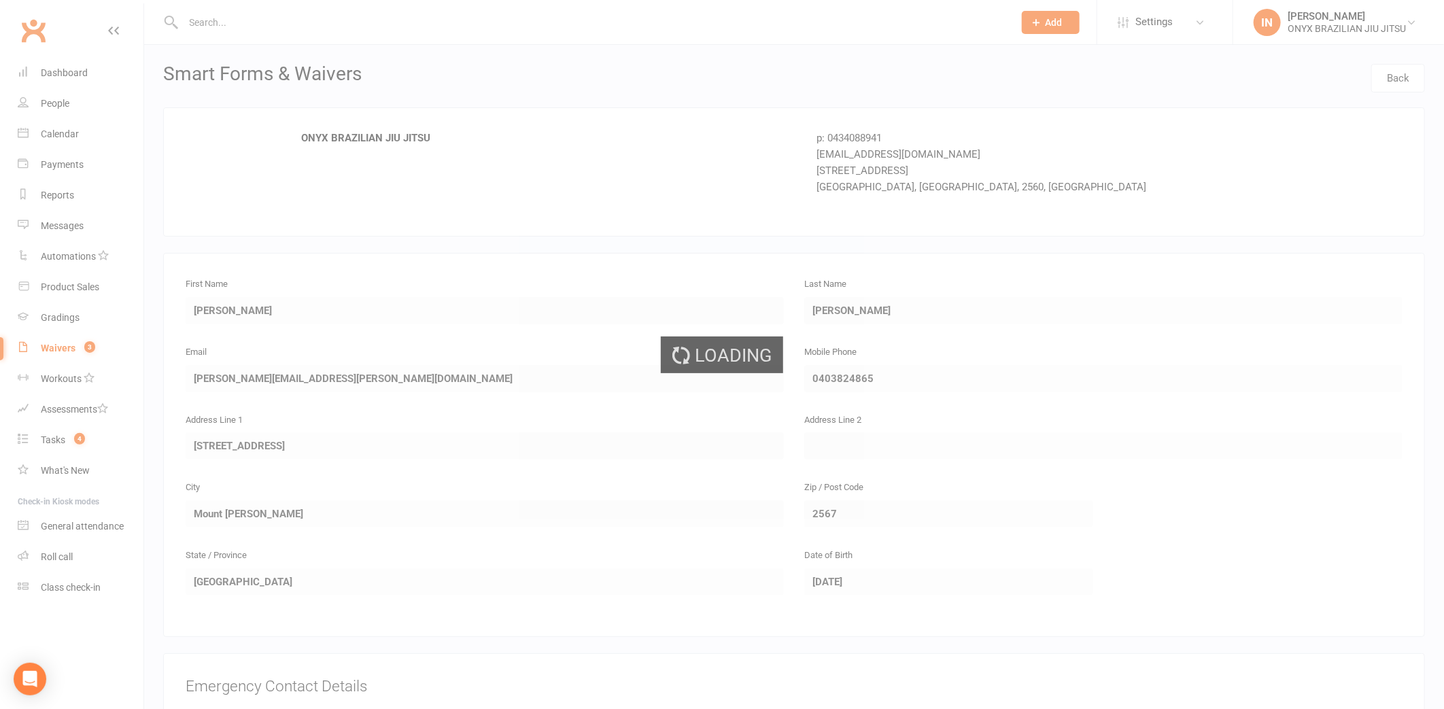
select select "25"
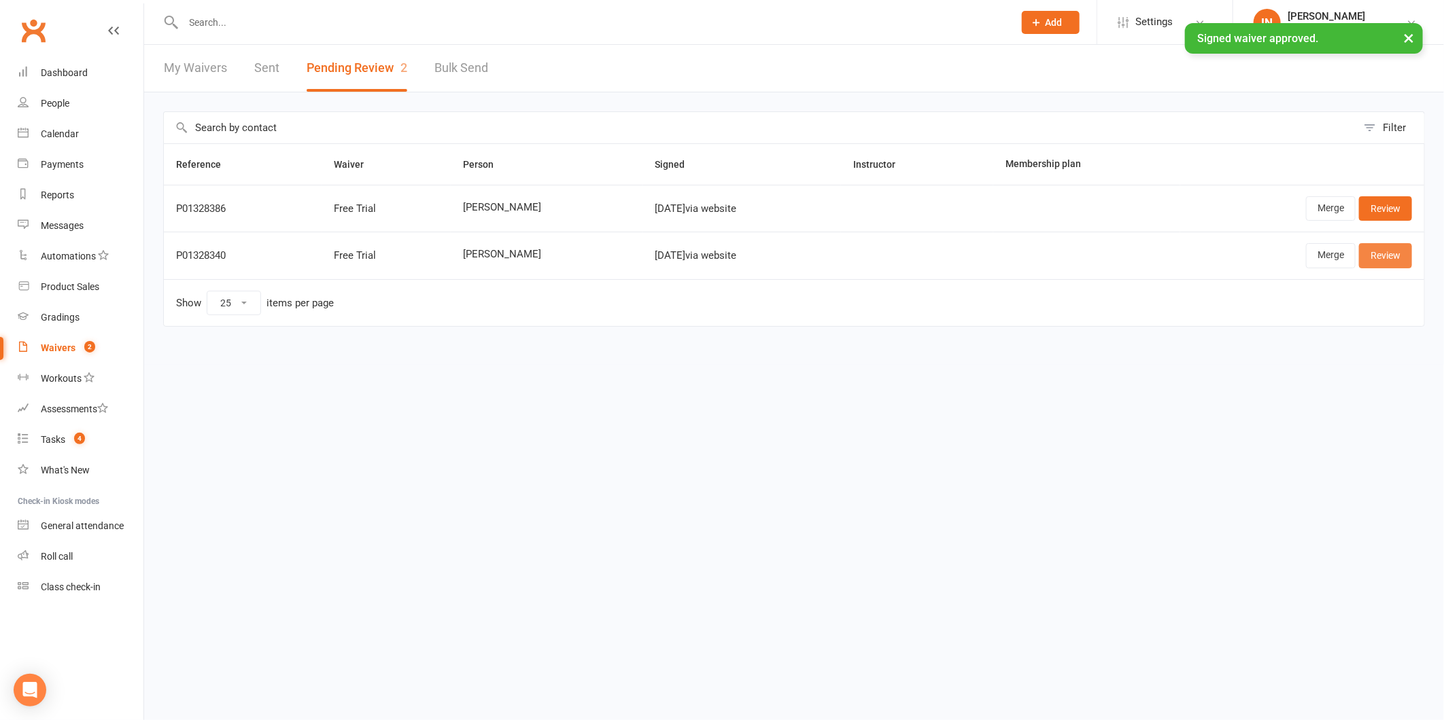
click at [1387, 264] on link "Review" at bounding box center [1385, 255] width 53 height 24
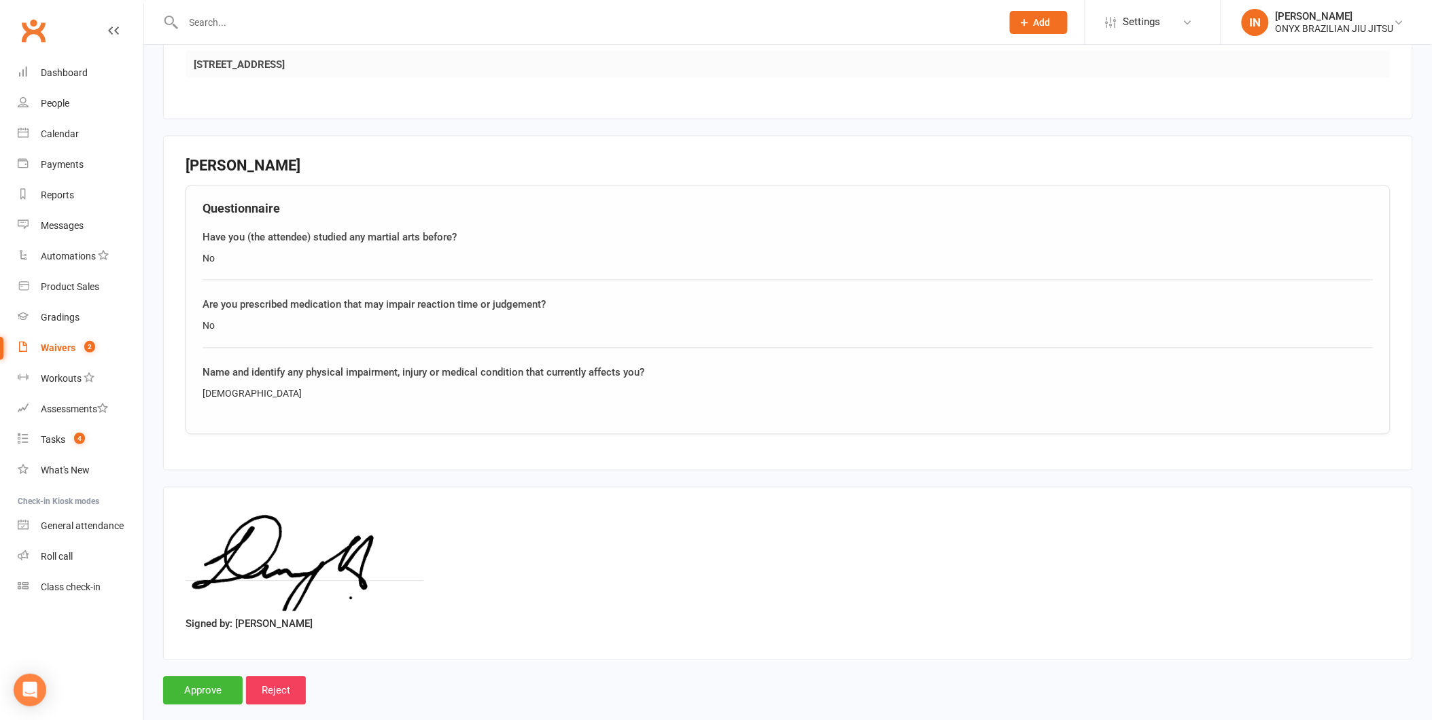
scroll to position [839, 0]
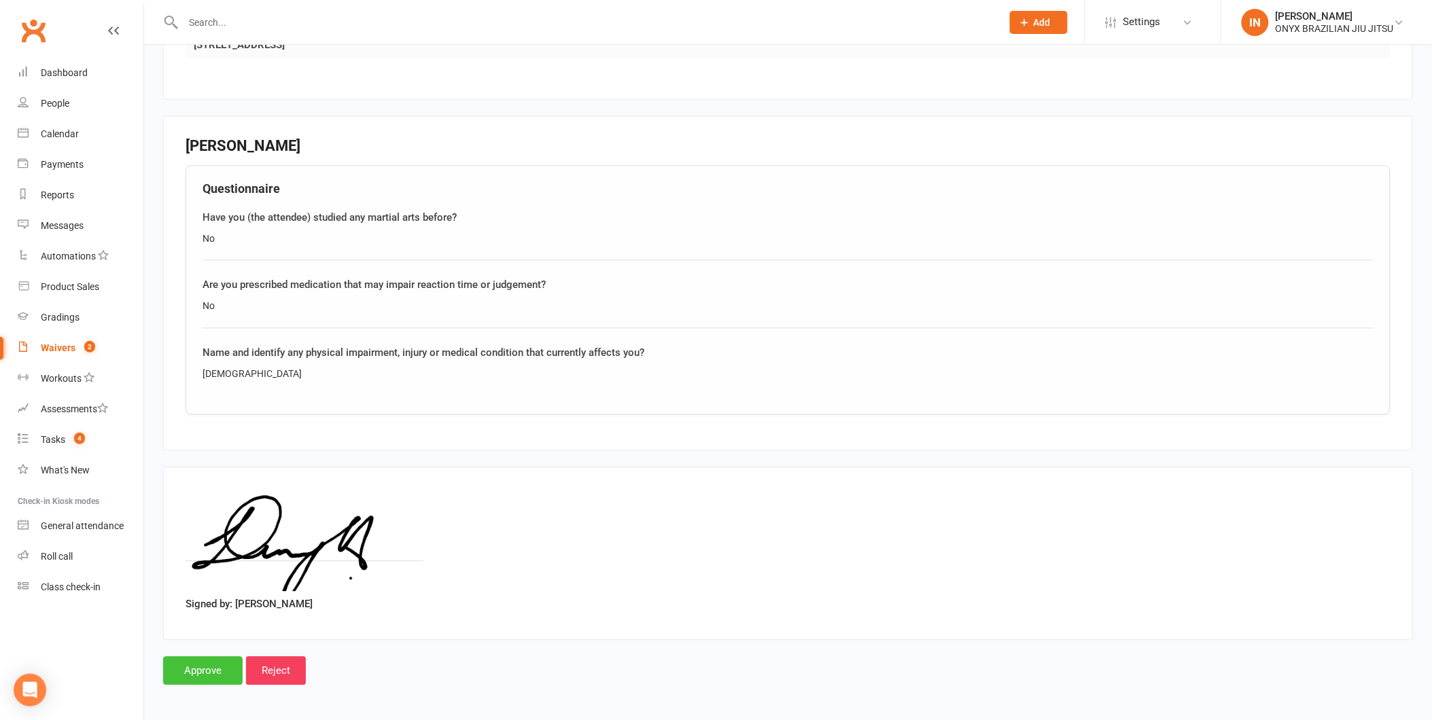
click at [201, 671] on input "Approve" at bounding box center [203, 671] width 80 height 29
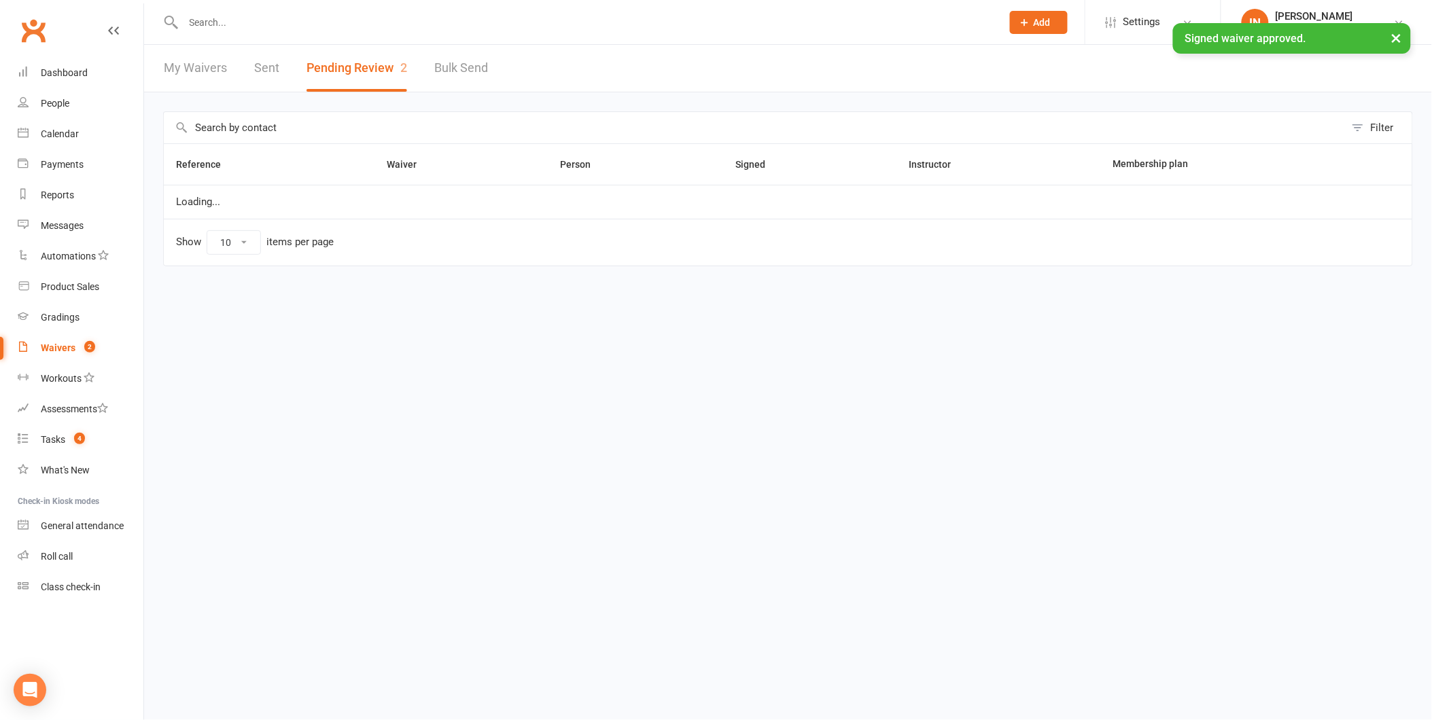
select select "25"
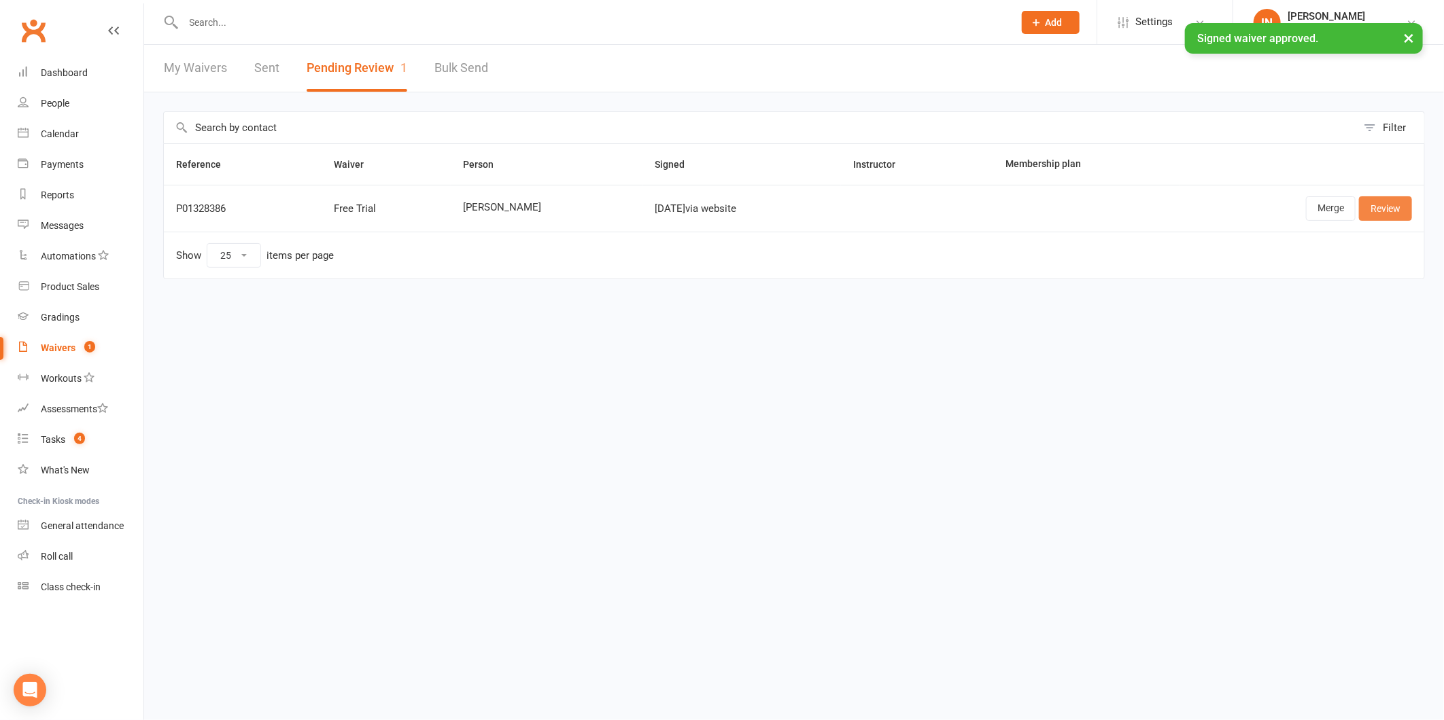
click at [1375, 208] on link "Review" at bounding box center [1385, 208] width 53 height 24
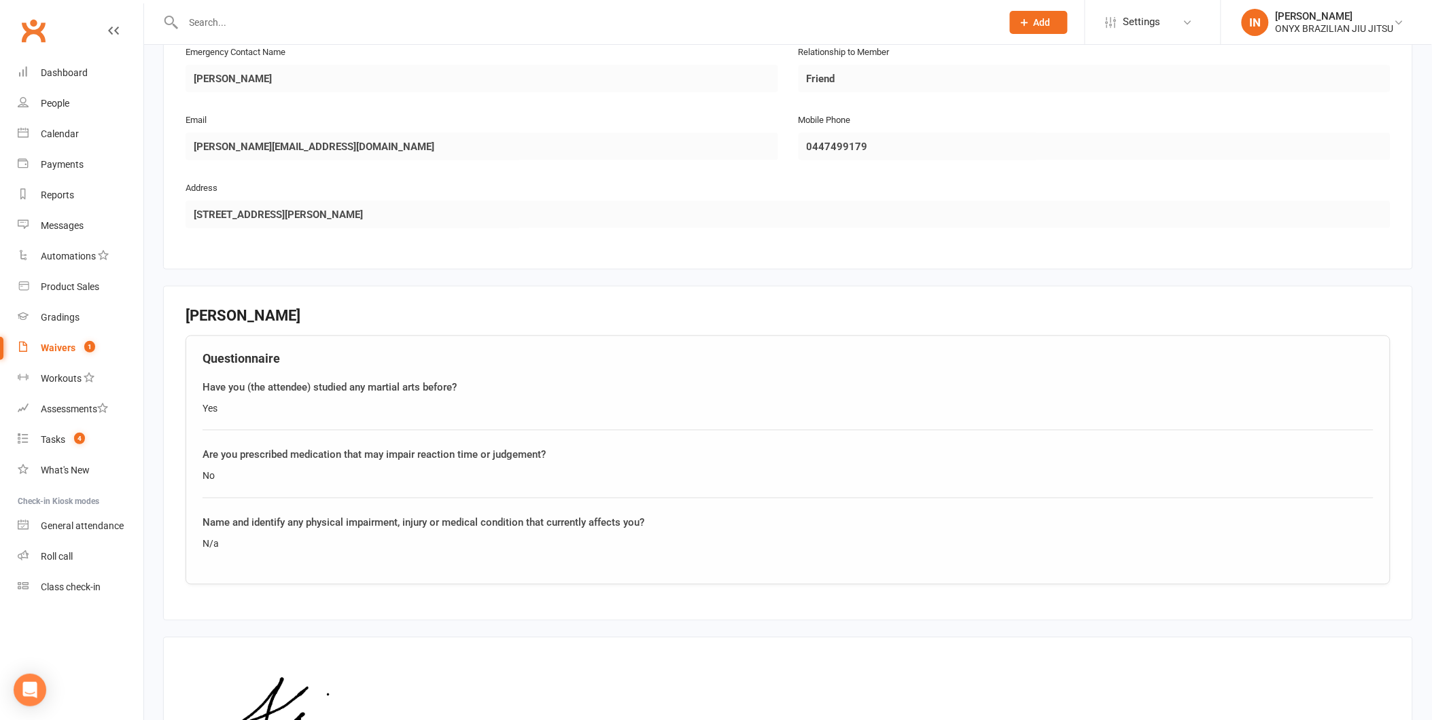
scroll to position [839, 0]
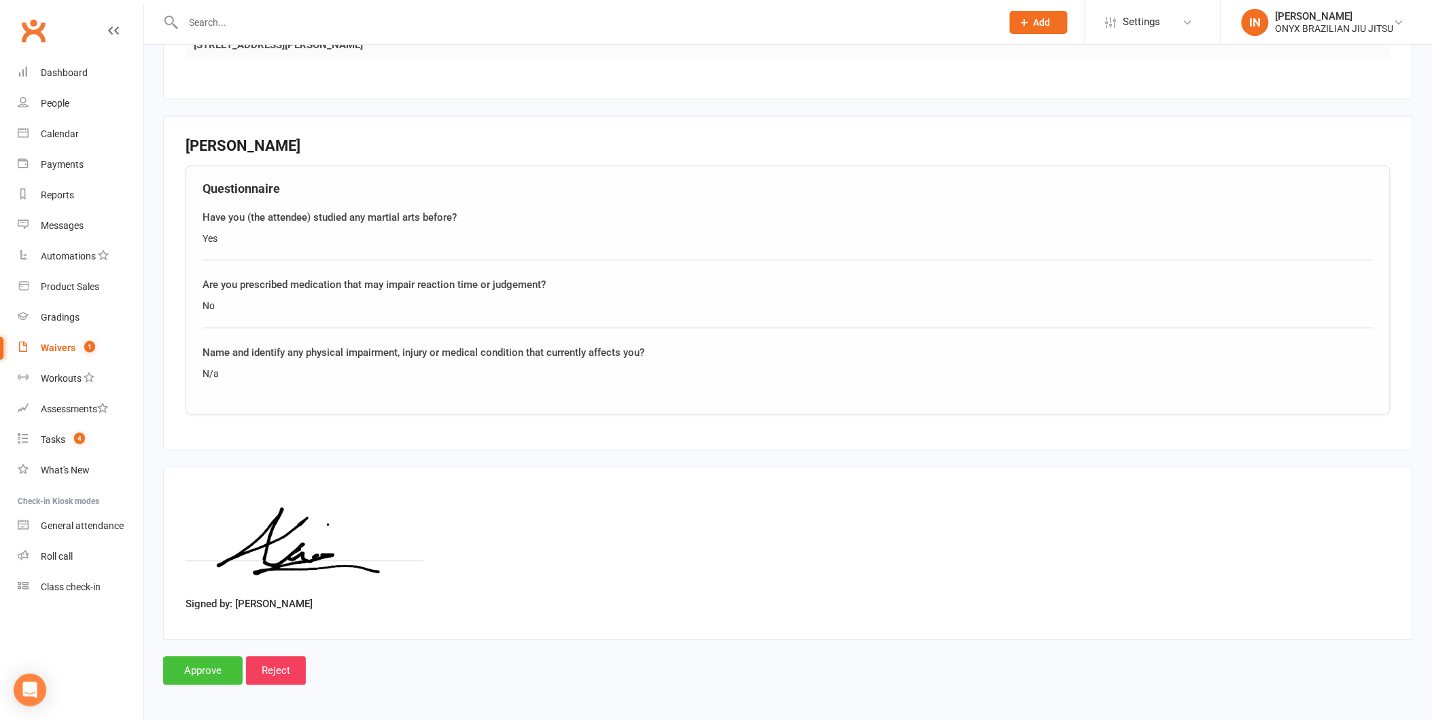
click at [173, 669] on input "Approve" at bounding box center [203, 671] width 80 height 29
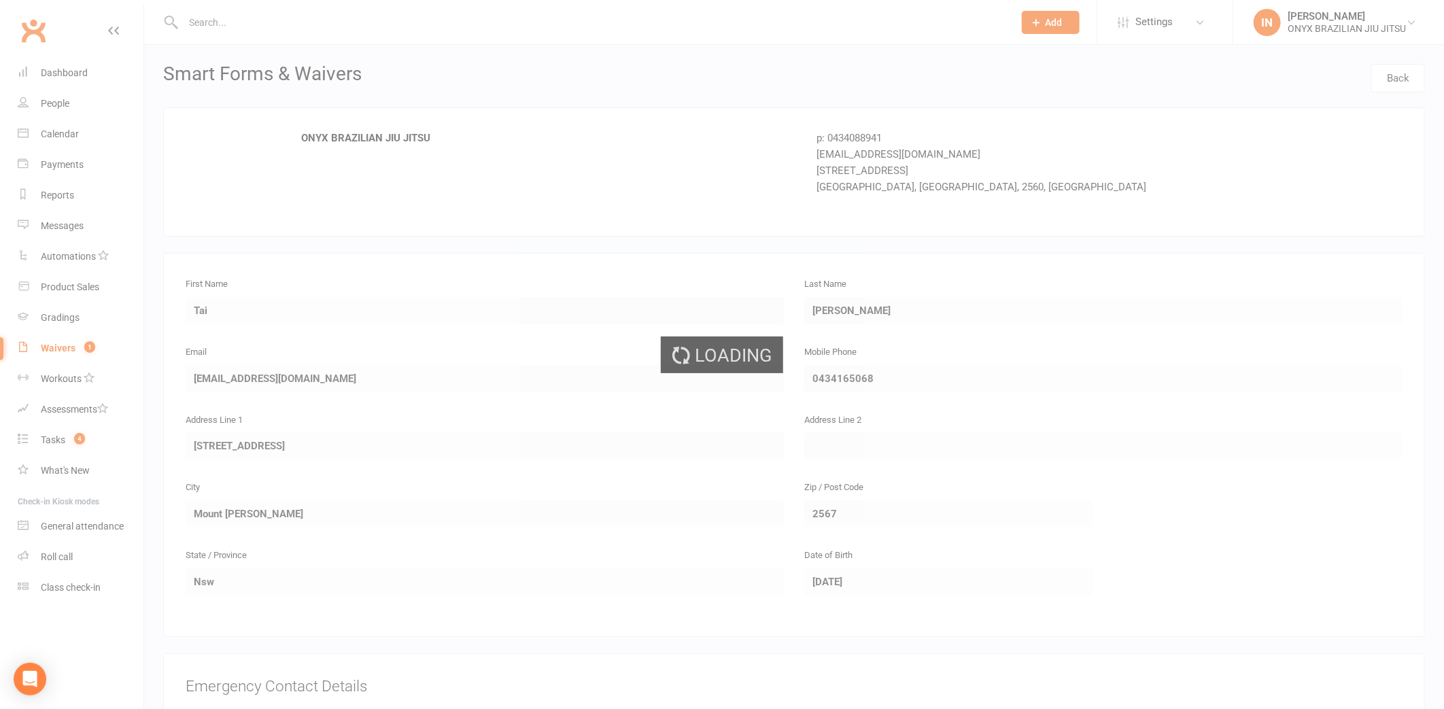
select select "25"
